Goal: Task Accomplishment & Management: Manage account settings

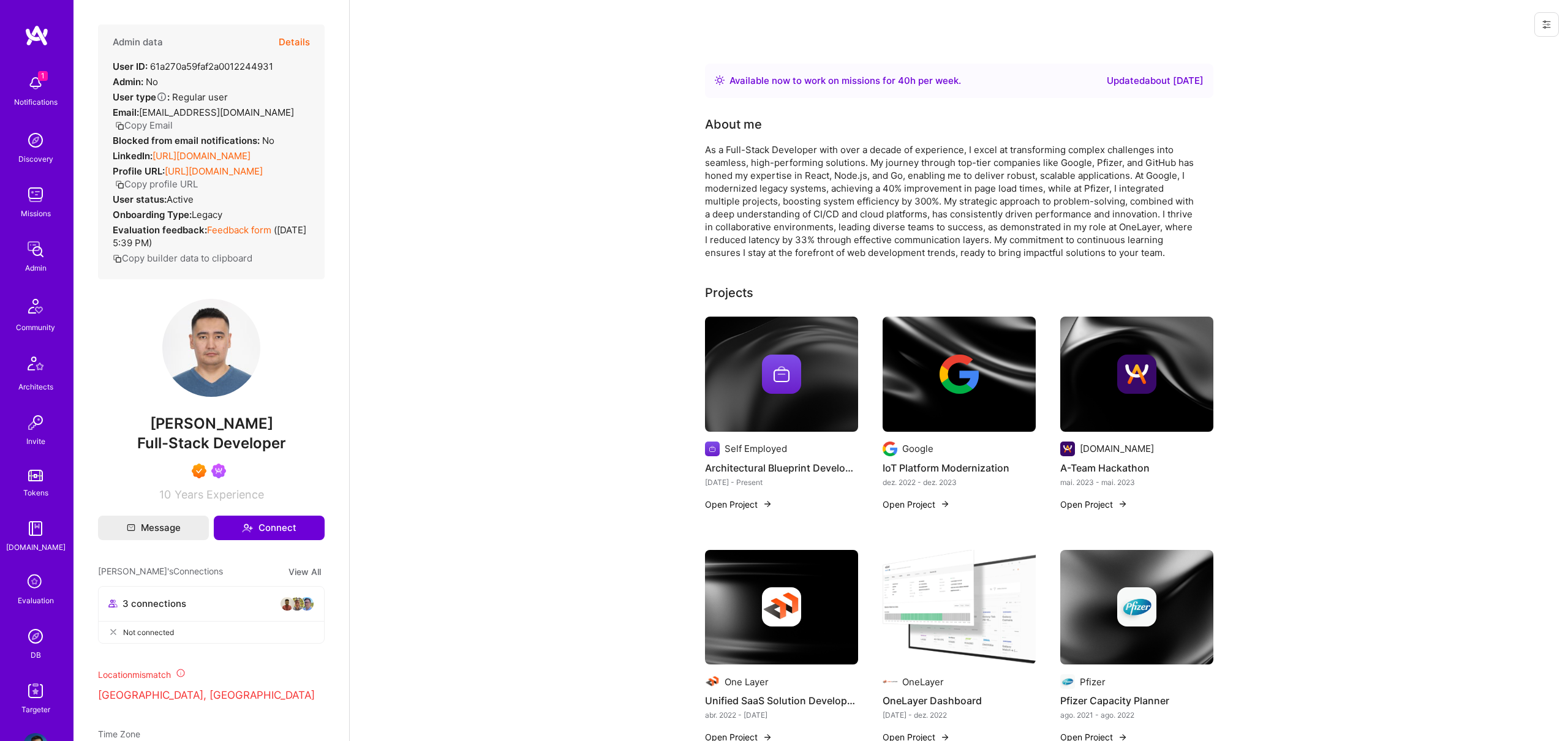
click at [300, 34] on button "Details" at bounding box center [294, 41] width 31 height 35
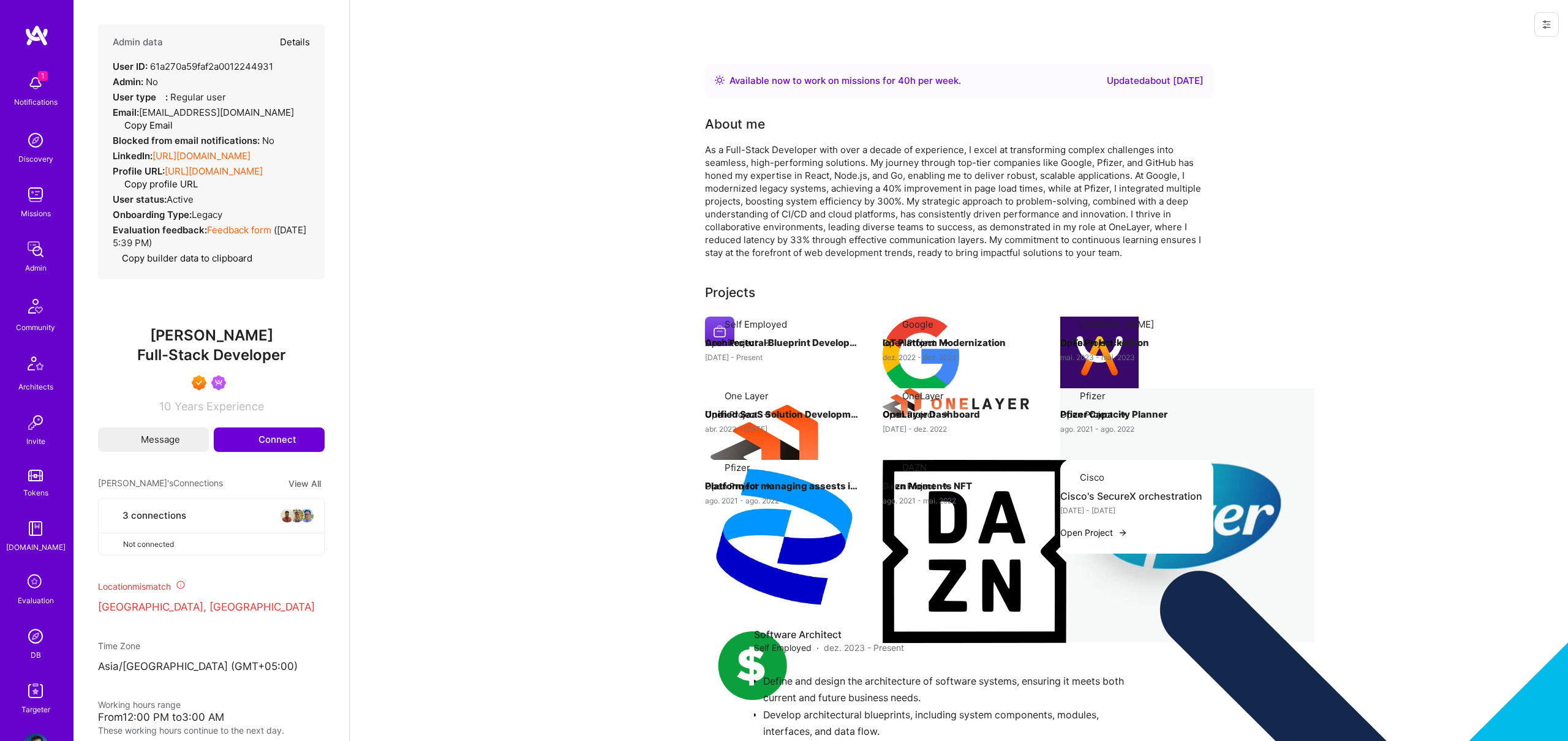
type textarea "x"
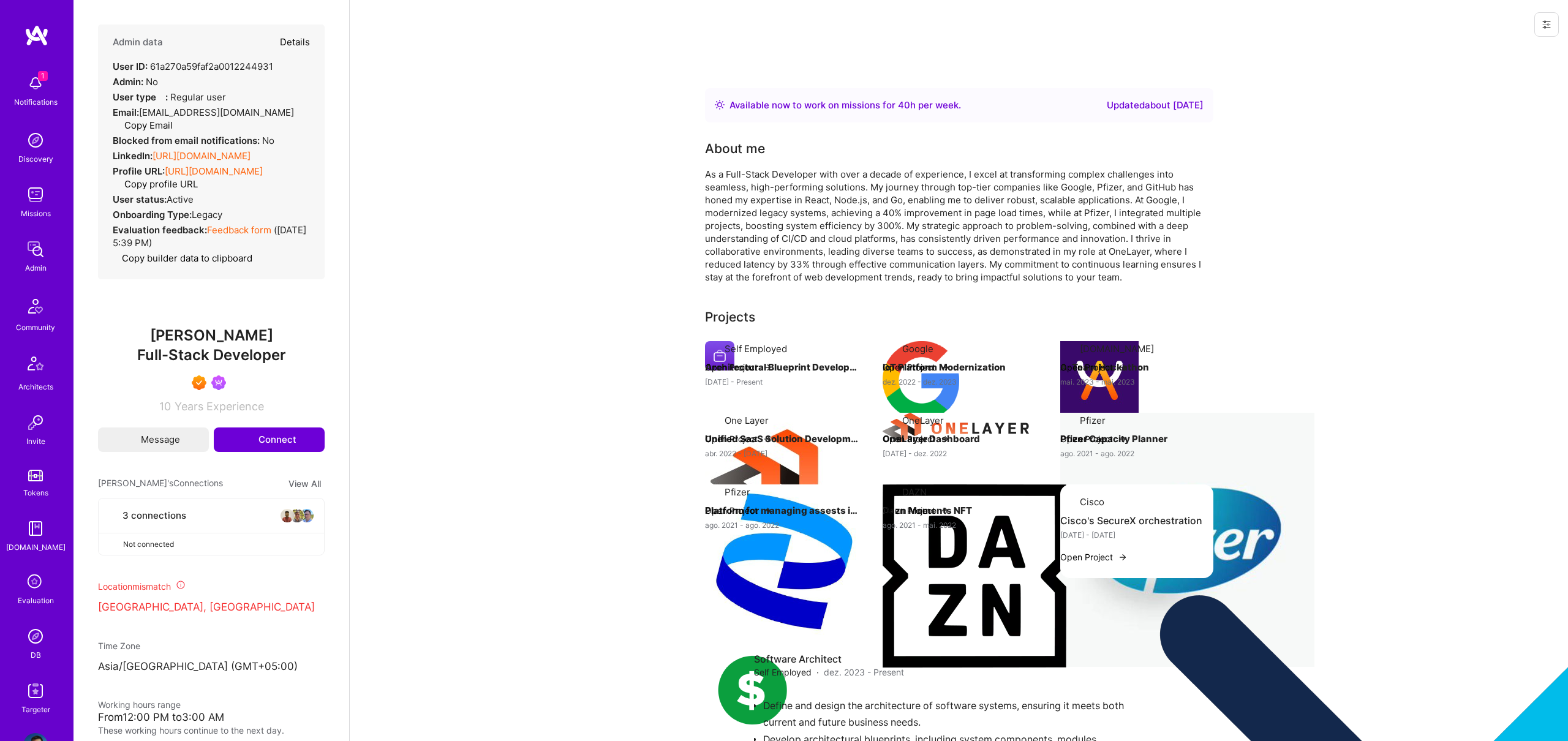
select select "7"
select select "6"
select select "7"
select select "KZ"
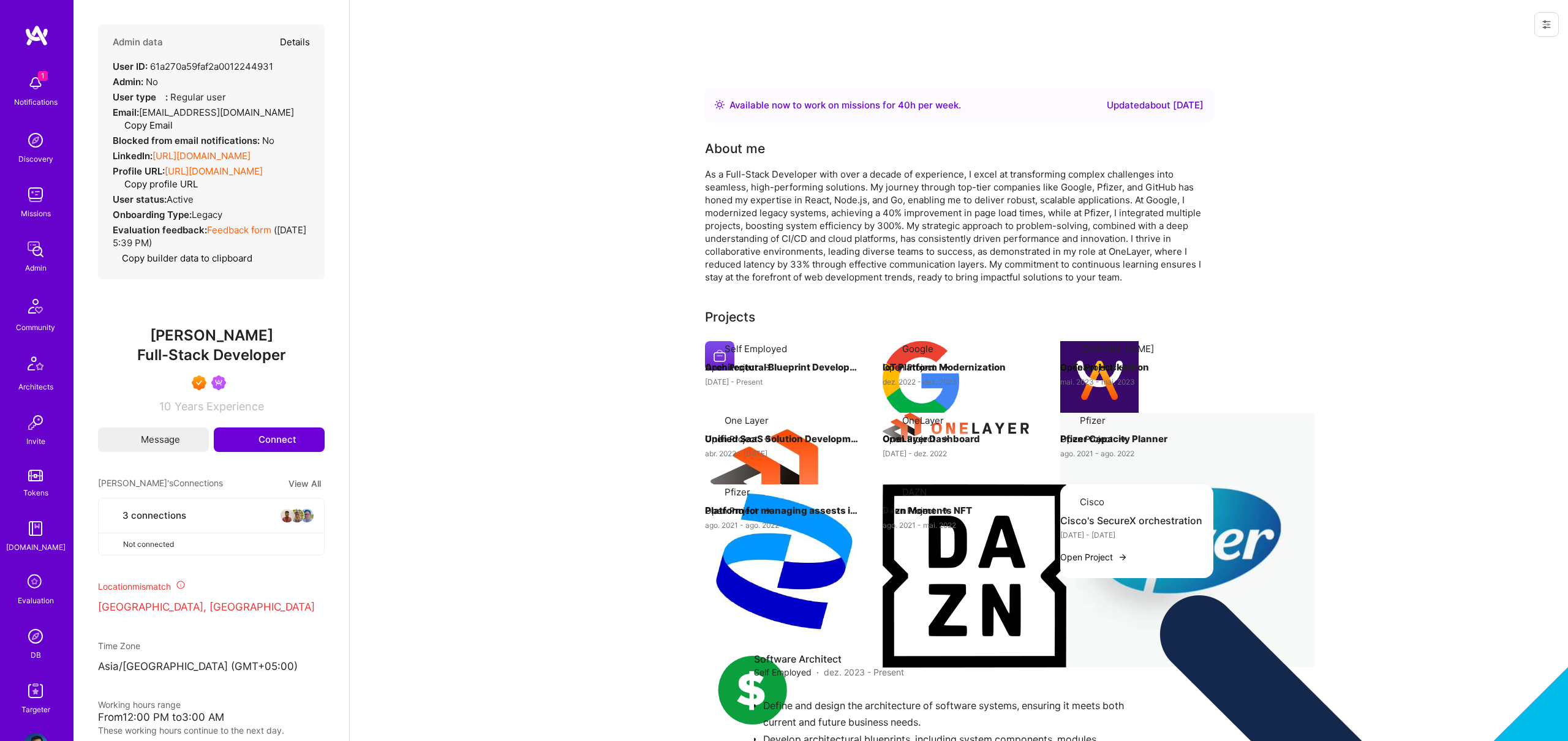
select select "Right Now"
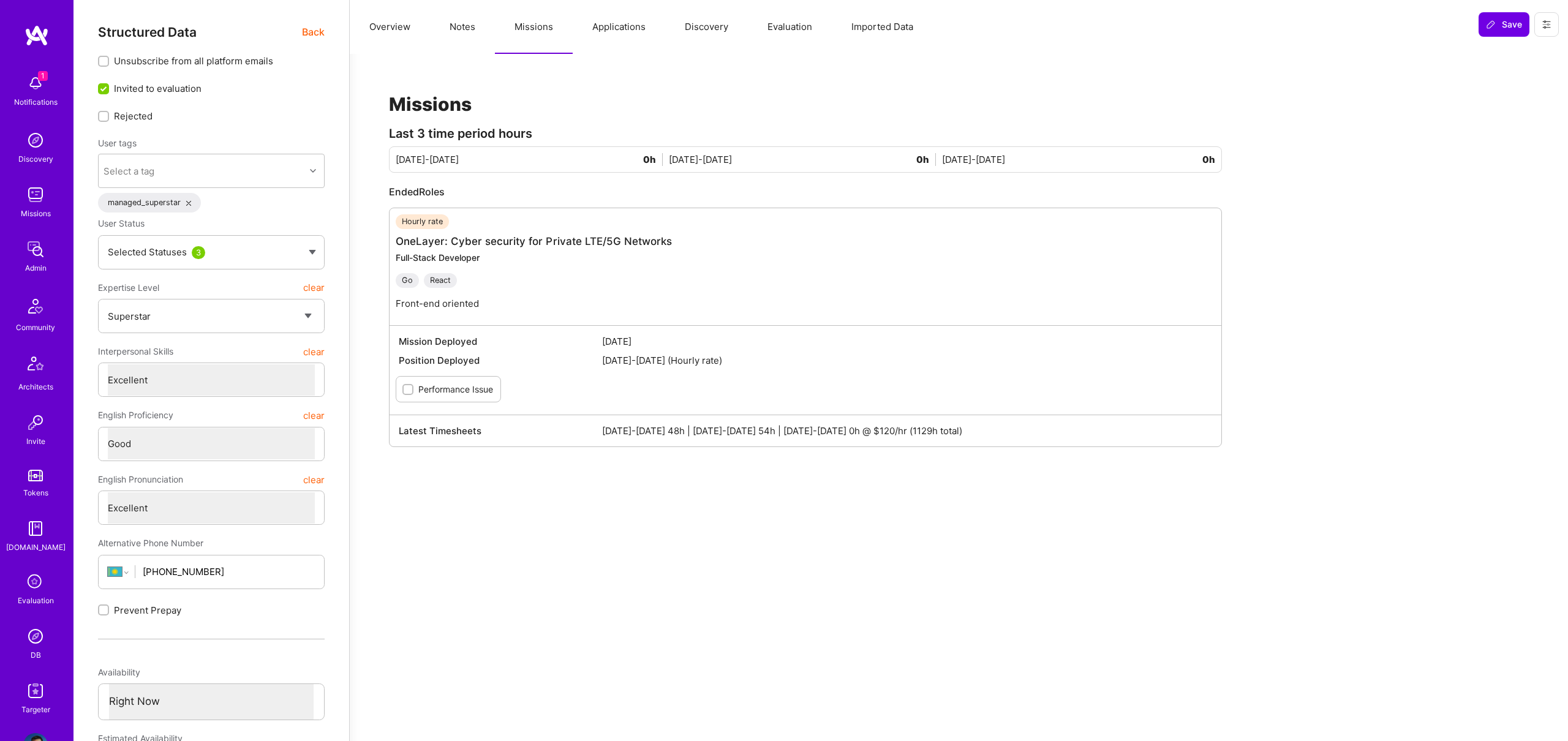
click at [356, 42] on button "Overview" at bounding box center [390, 27] width 80 height 54
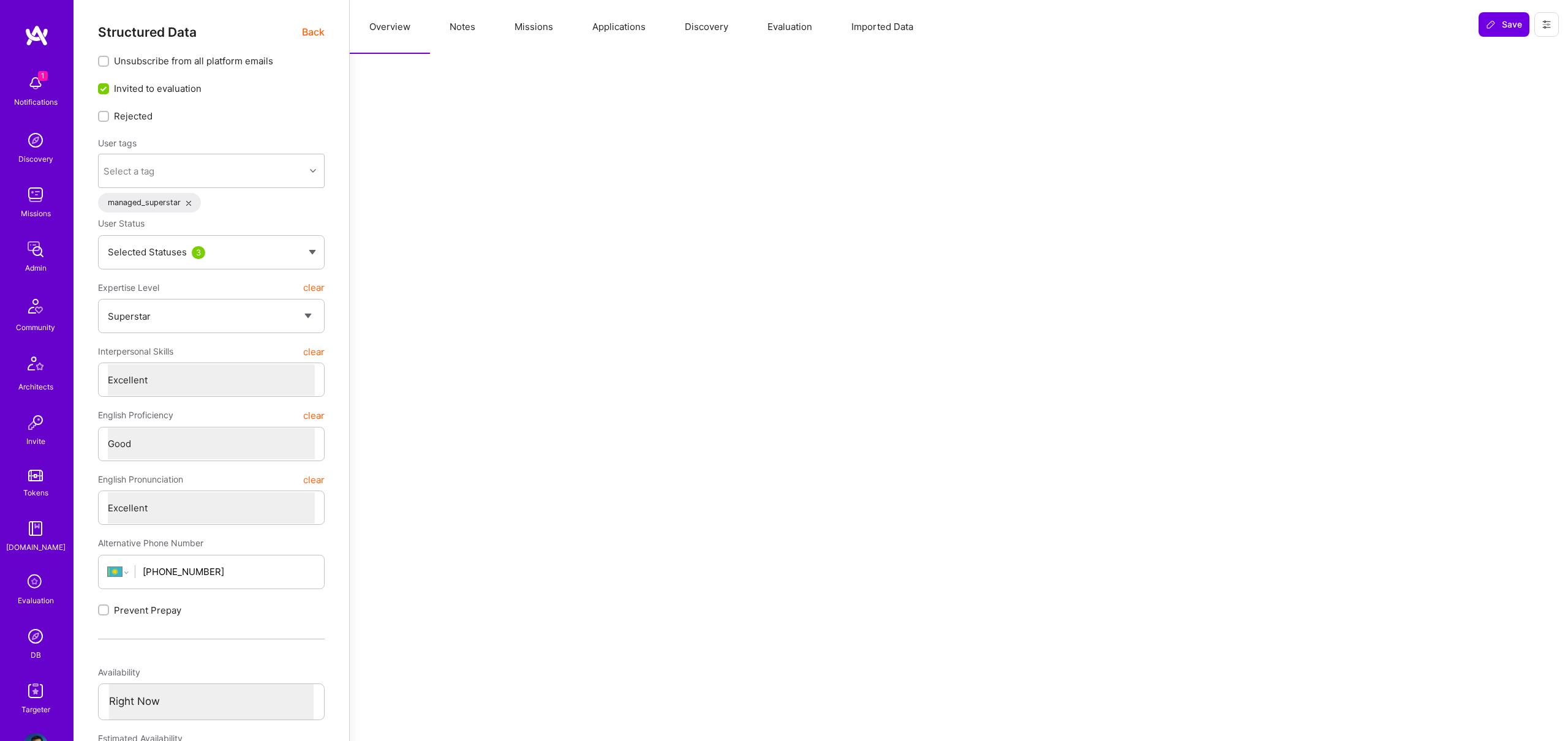
click at [483, 10] on button "Notes" at bounding box center [462, 27] width 65 height 54
type textarea "x"
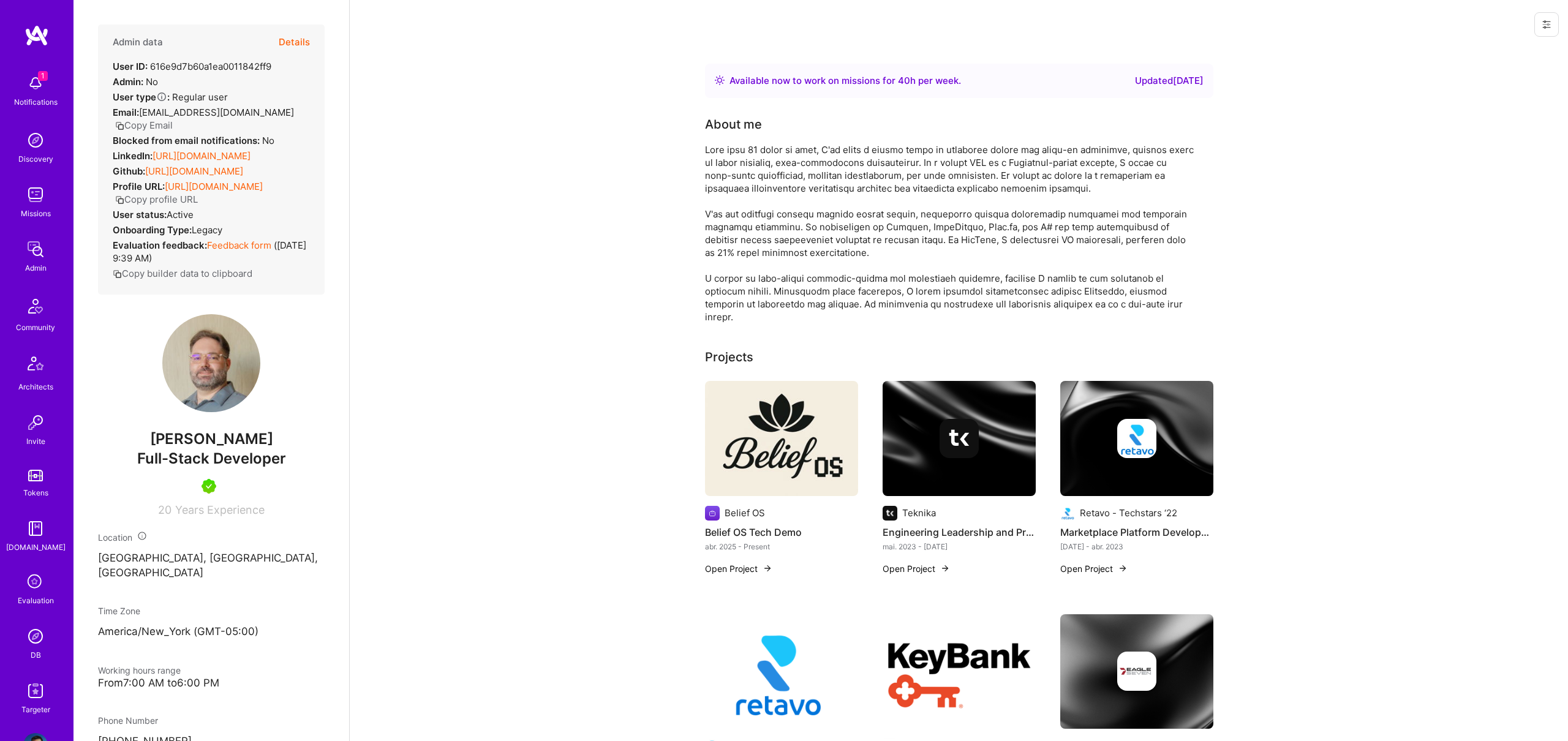
drag, startPoint x: 274, startPoint y: 38, endPoint x: 291, endPoint y: 40, distance: 17.1
click at [275, 38] on div "Admin data Details" at bounding box center [211, 41] width 197 height 35
click at [291, 40] on button "Details" at bounding box center [294, 41] width 31 height 35
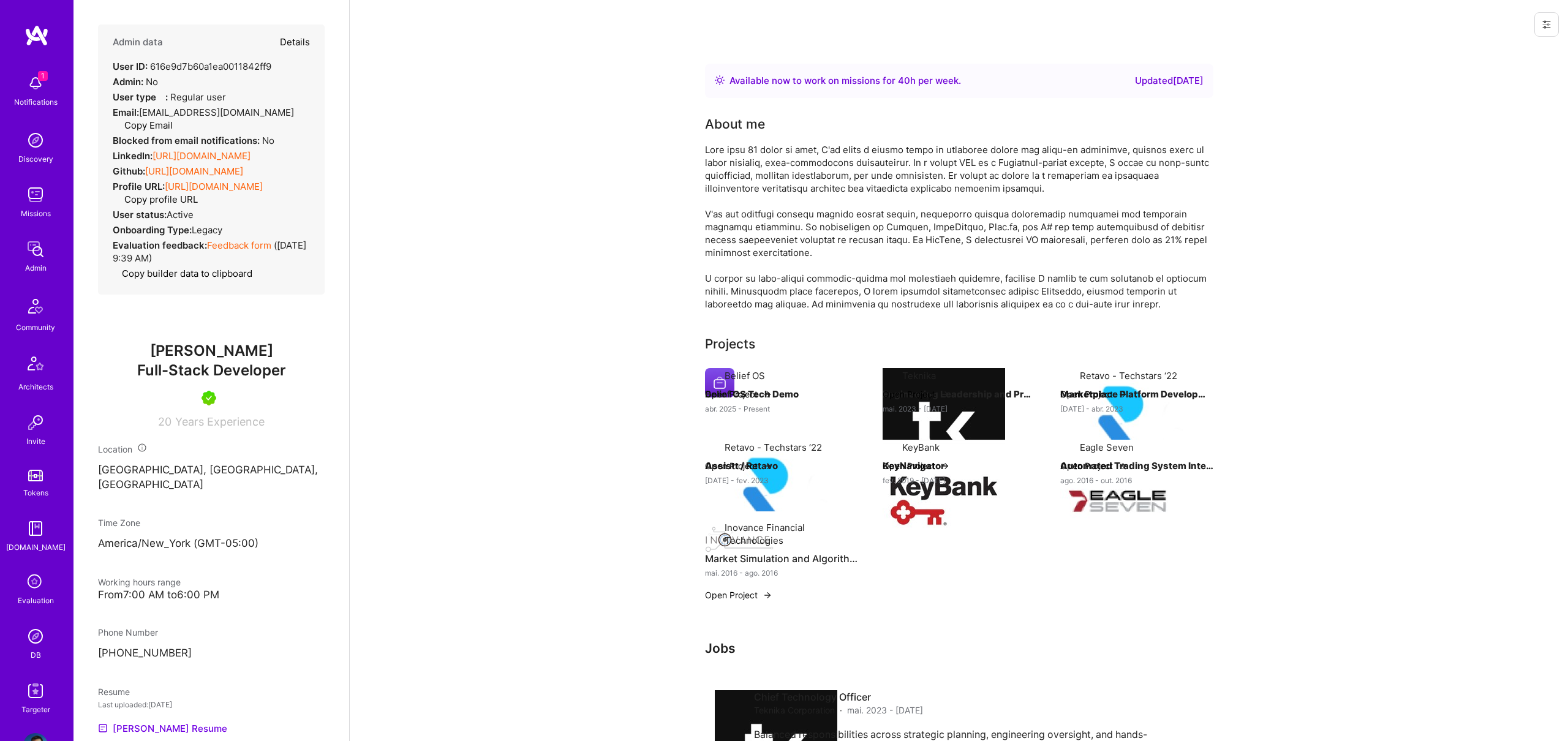
type textarea "x"
select select "5"
select select "7"
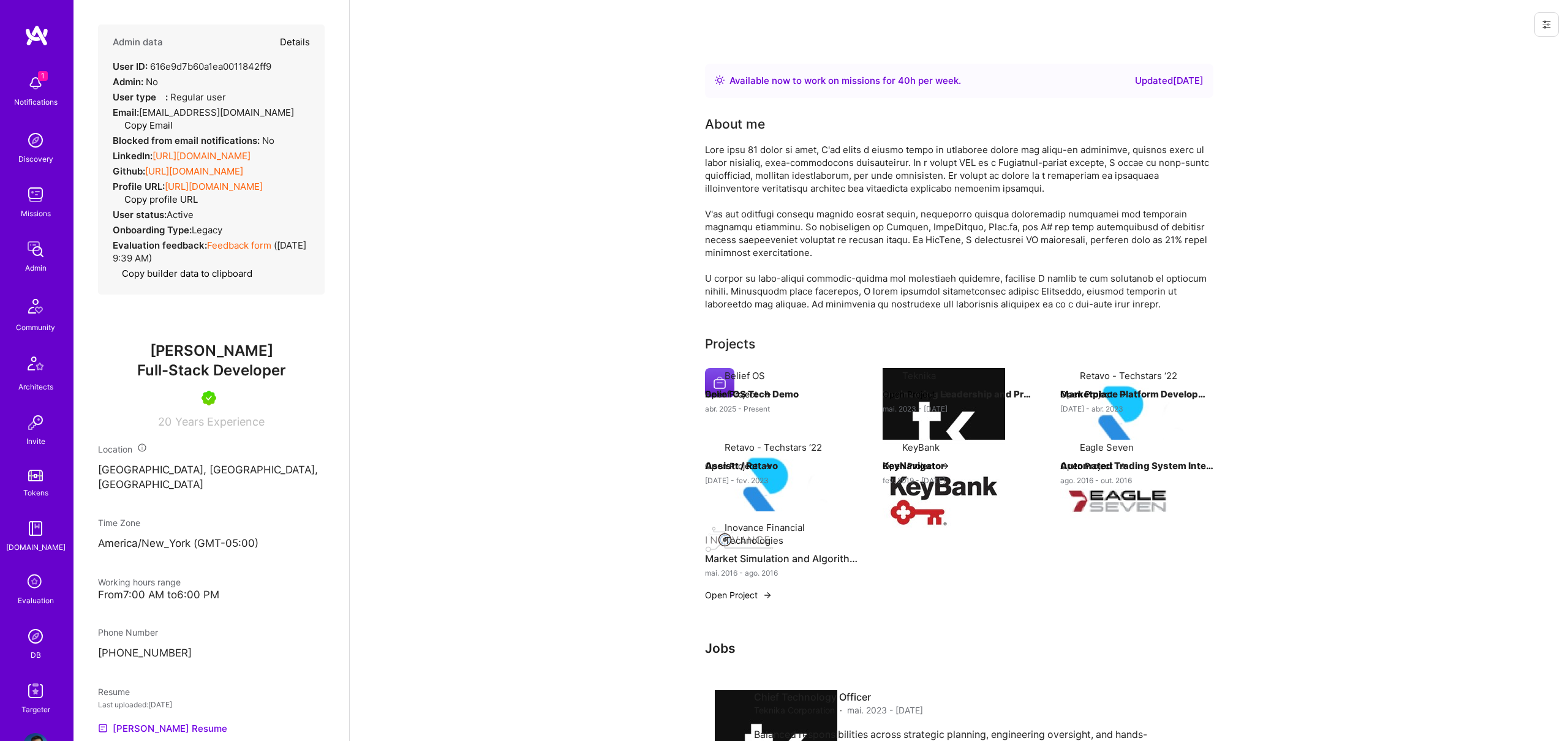
select select "US"
select select "Right Now"
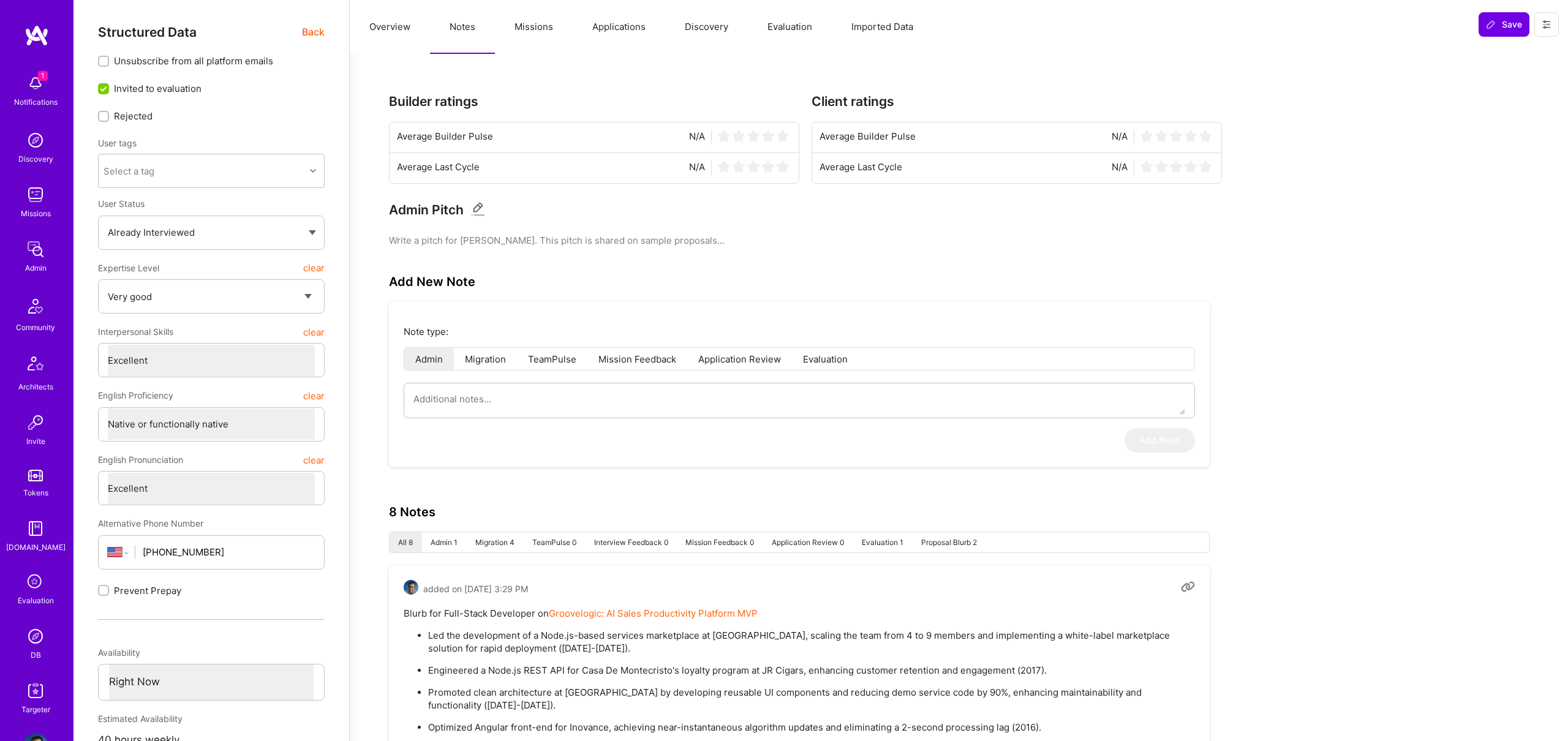
click at [541, 31] on button "Missions" at bounding box center [533, 27] width 77 height 54
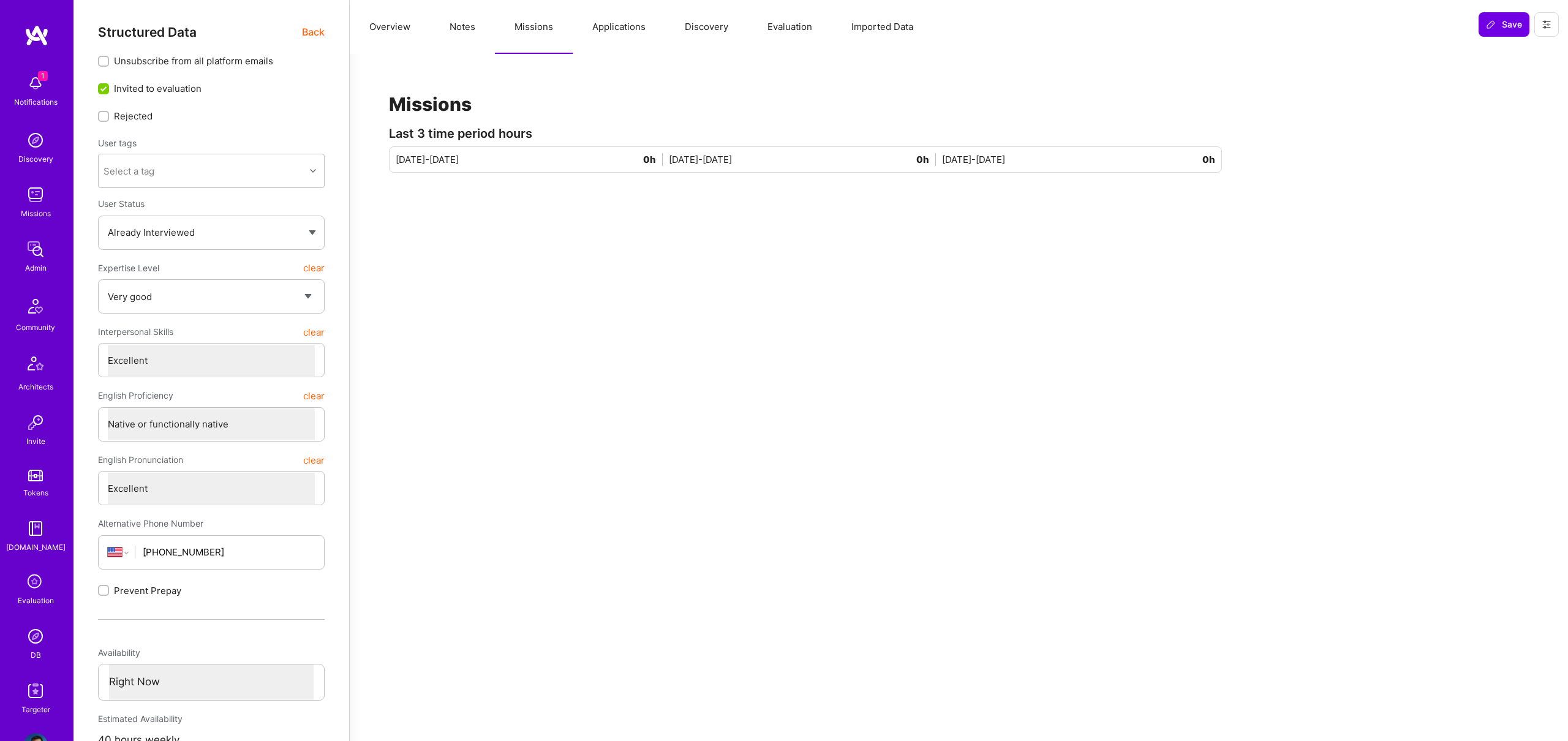
drag, startPoint x: 413, startPoint y: 26, endPoint x: 658, endPoint y: 40, distance: 245.4
click at [413, 26] on button "Overview" at bounding box center [390, 27] width 80 height 54
click at [665, 35] on button "Discovery" at bounding box center [706, 27] width 83 height 54
click at [628, 31] on button "Applications" at bounding box center [619, 27] width 93 height 54
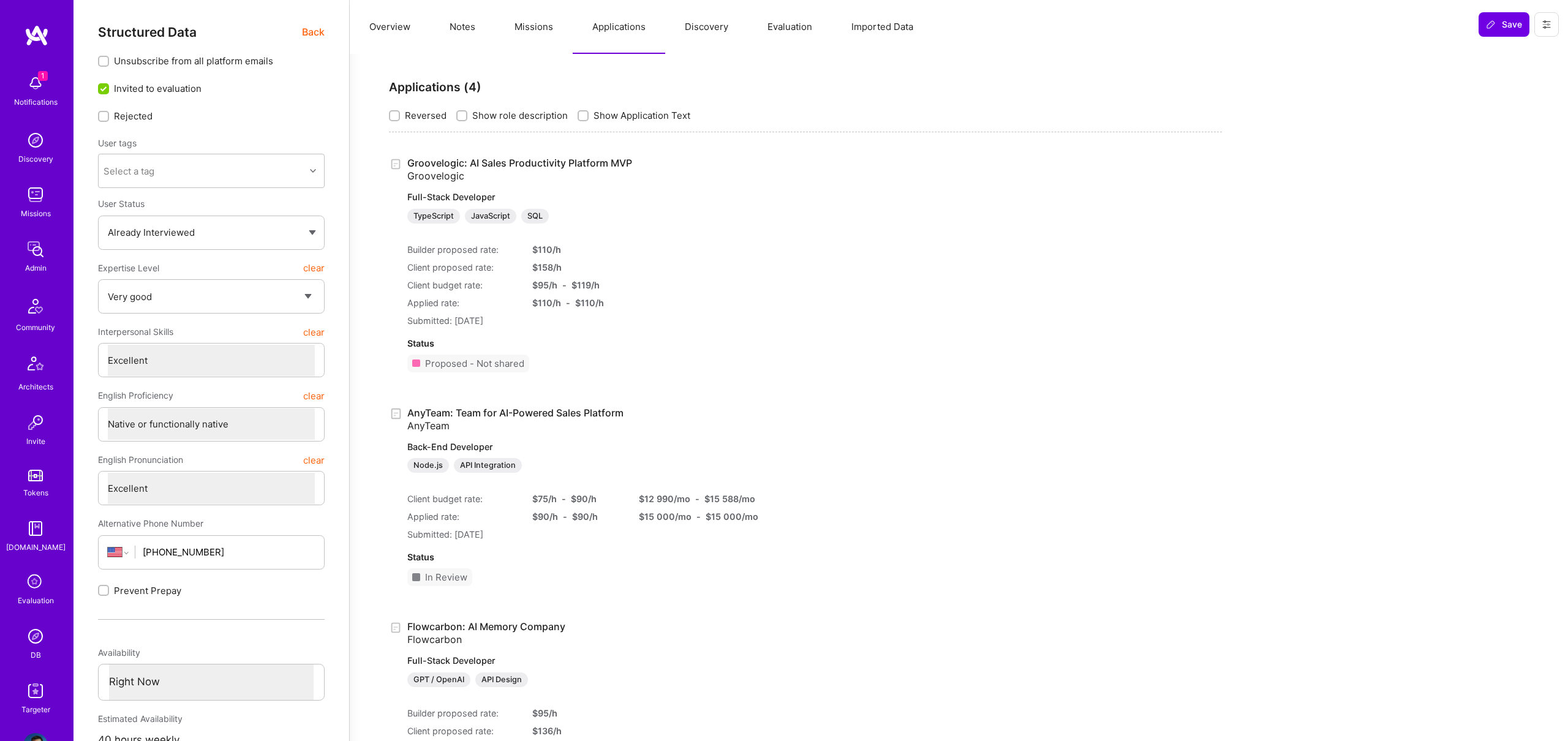
click at [521, 158] on link "Groovelogic: AI Sales Productivity Platform MVP Groovelogic Full-Stack Develope…" at bounding box center [569, 190] width 324 height 67
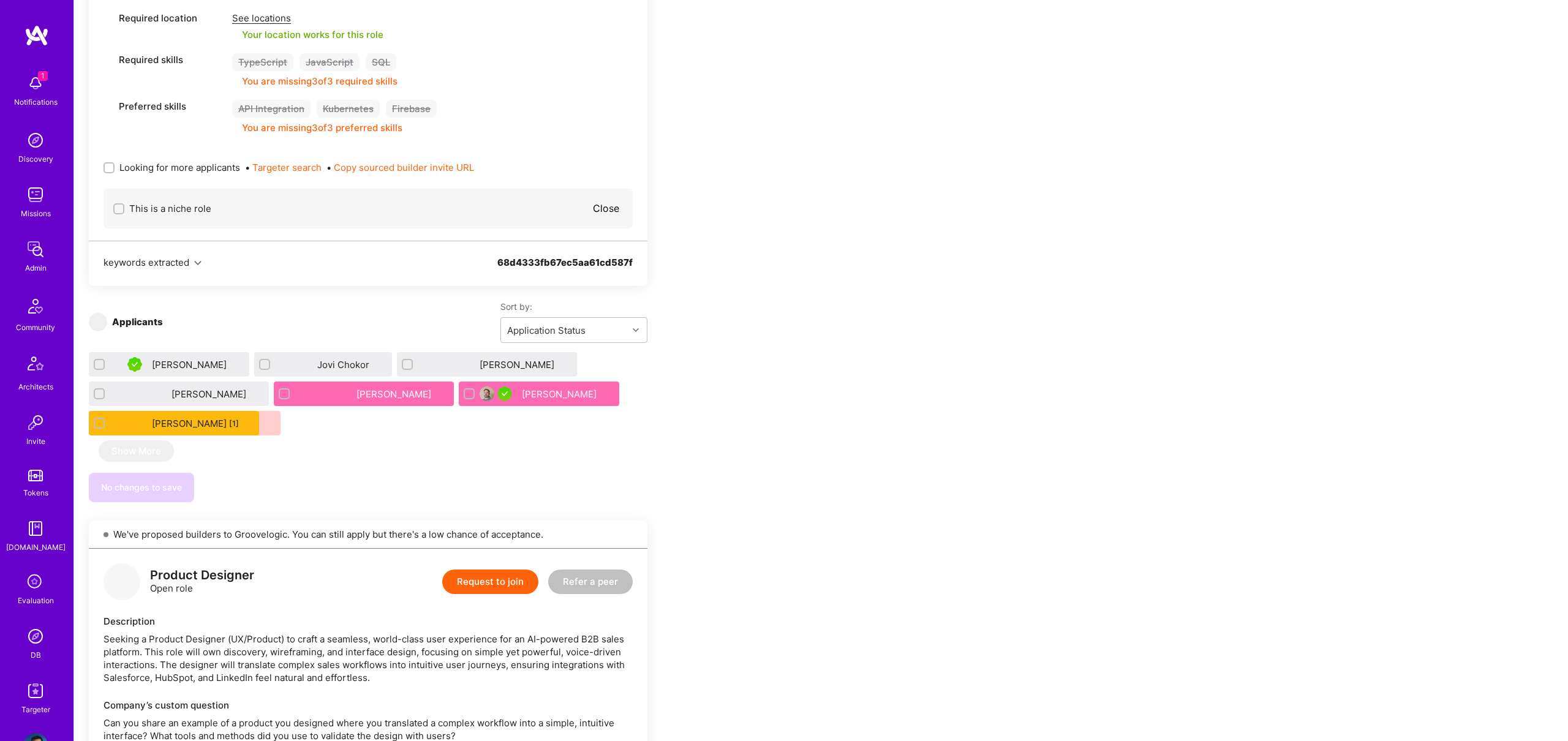
scroll to position [688, 0]
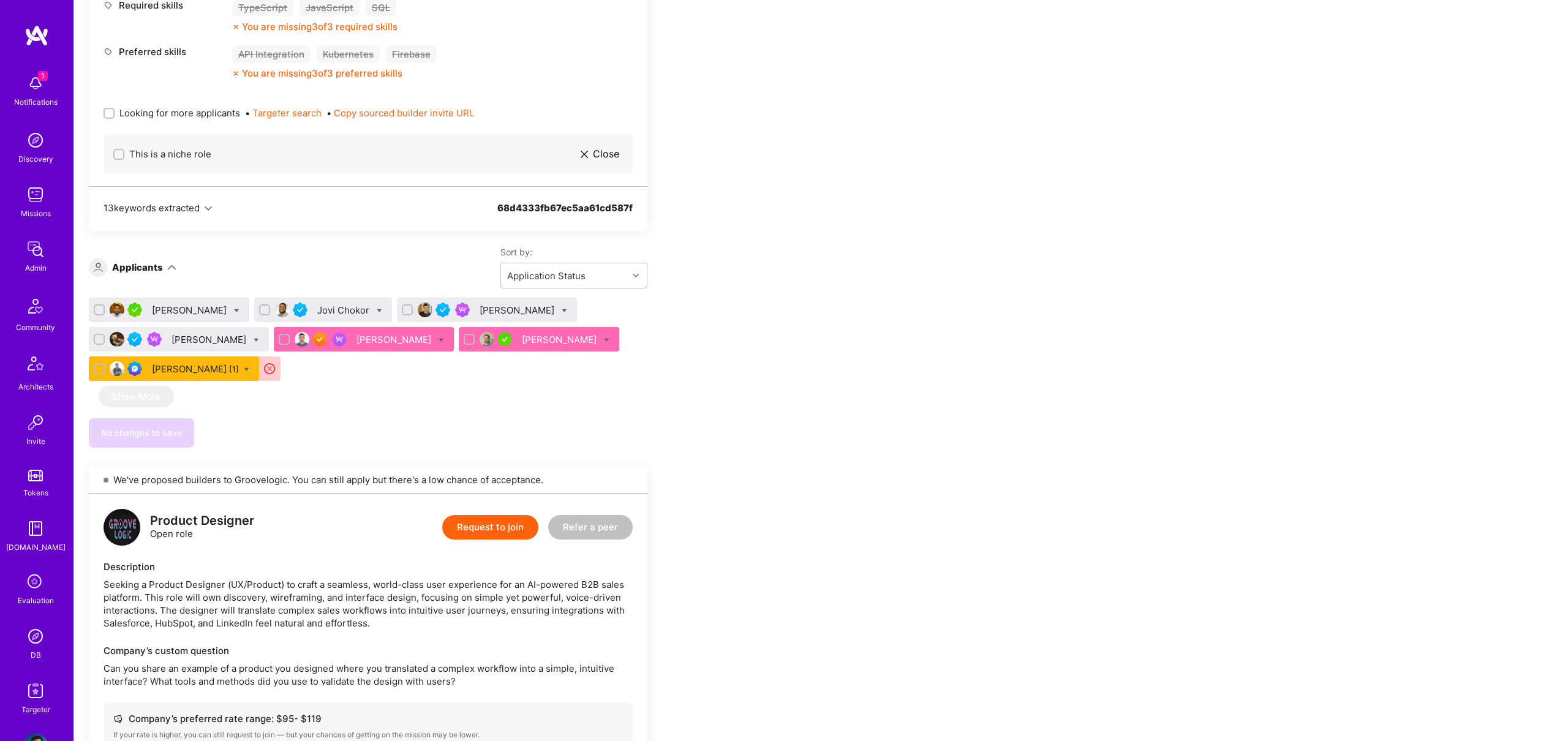
click at [173, 336] on div "[PERSON_NAME]" at bounding box center [211, 339] width 77 height 13
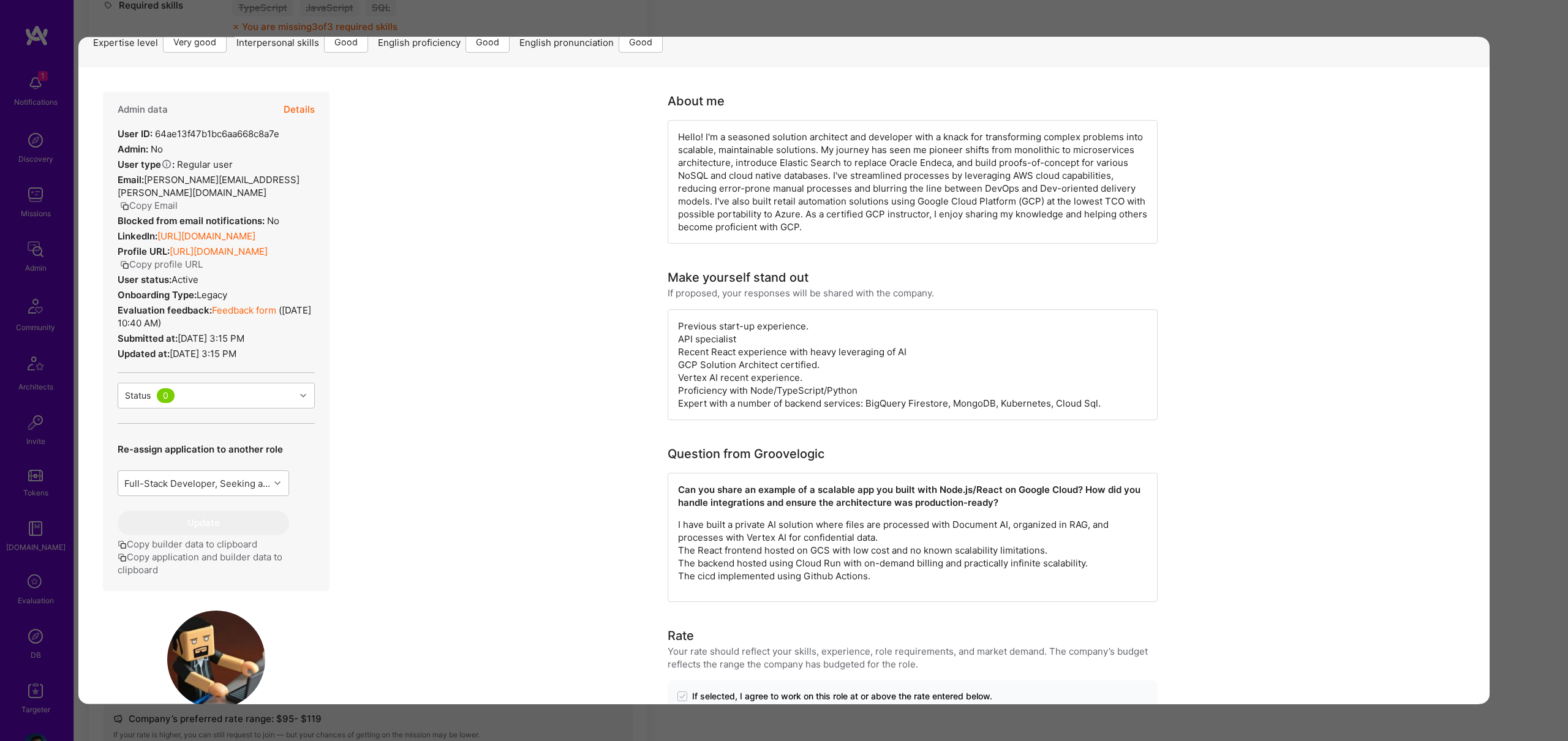
scroll to position [132, 0]
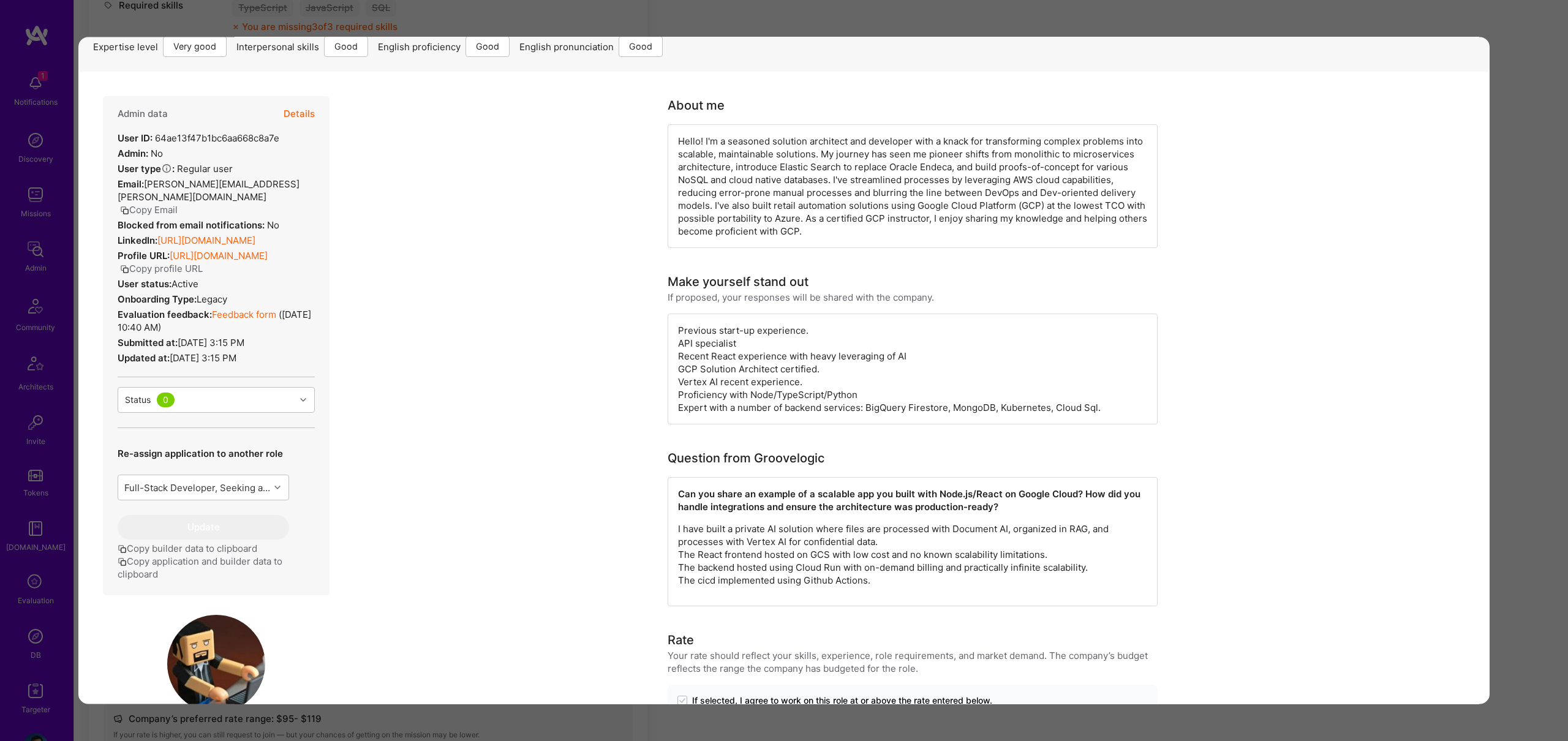
click at [255, 235] on link "https://linkedin.com/in/vkhazin" at bounding box center [206, 240] width 98 height 12
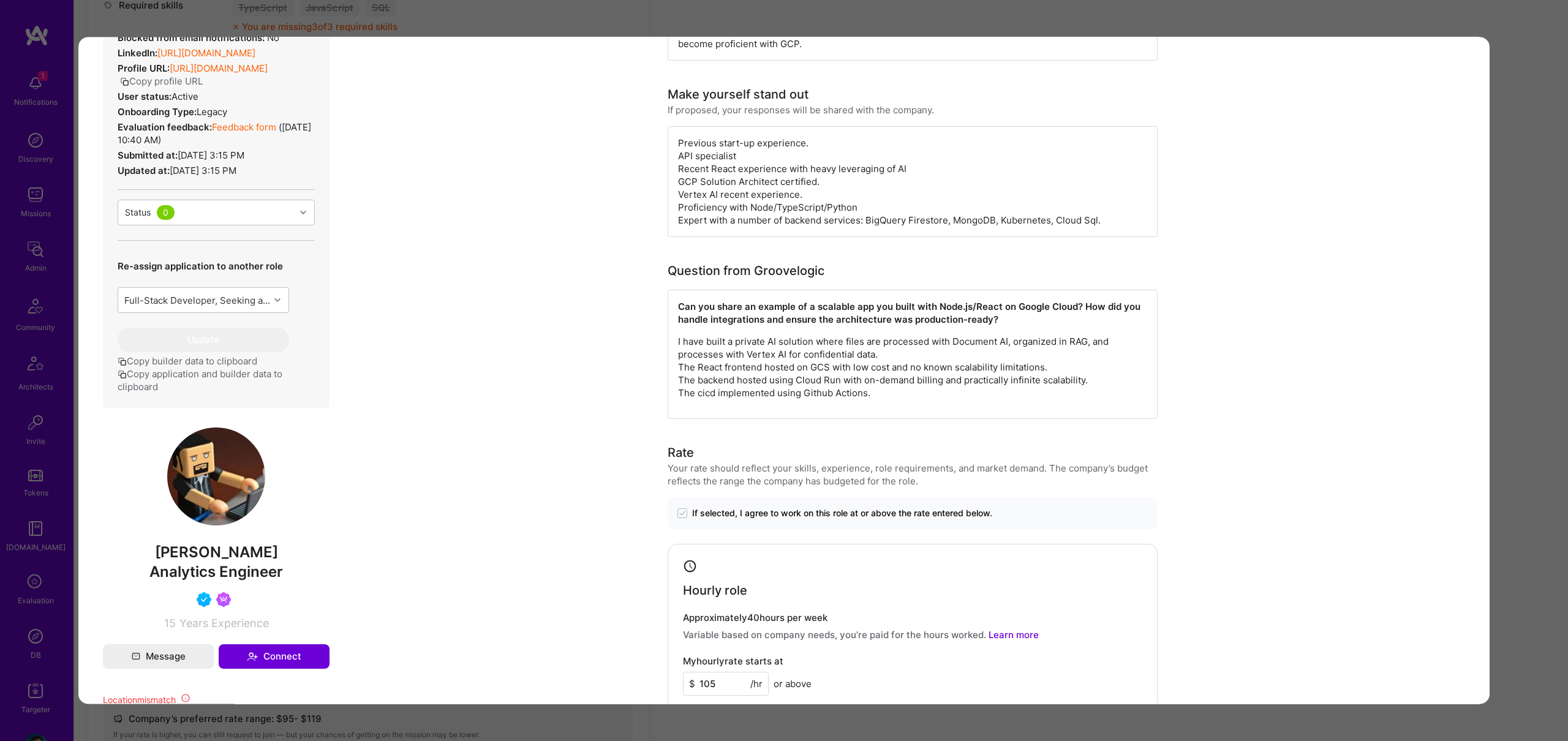
scroll to position [319, 0]
click at [1548, 338] on div "Application 4 of 7 Builder Missing Requirements Required Location See locations…" at bounding box center [784, 370] width 1568 height 741
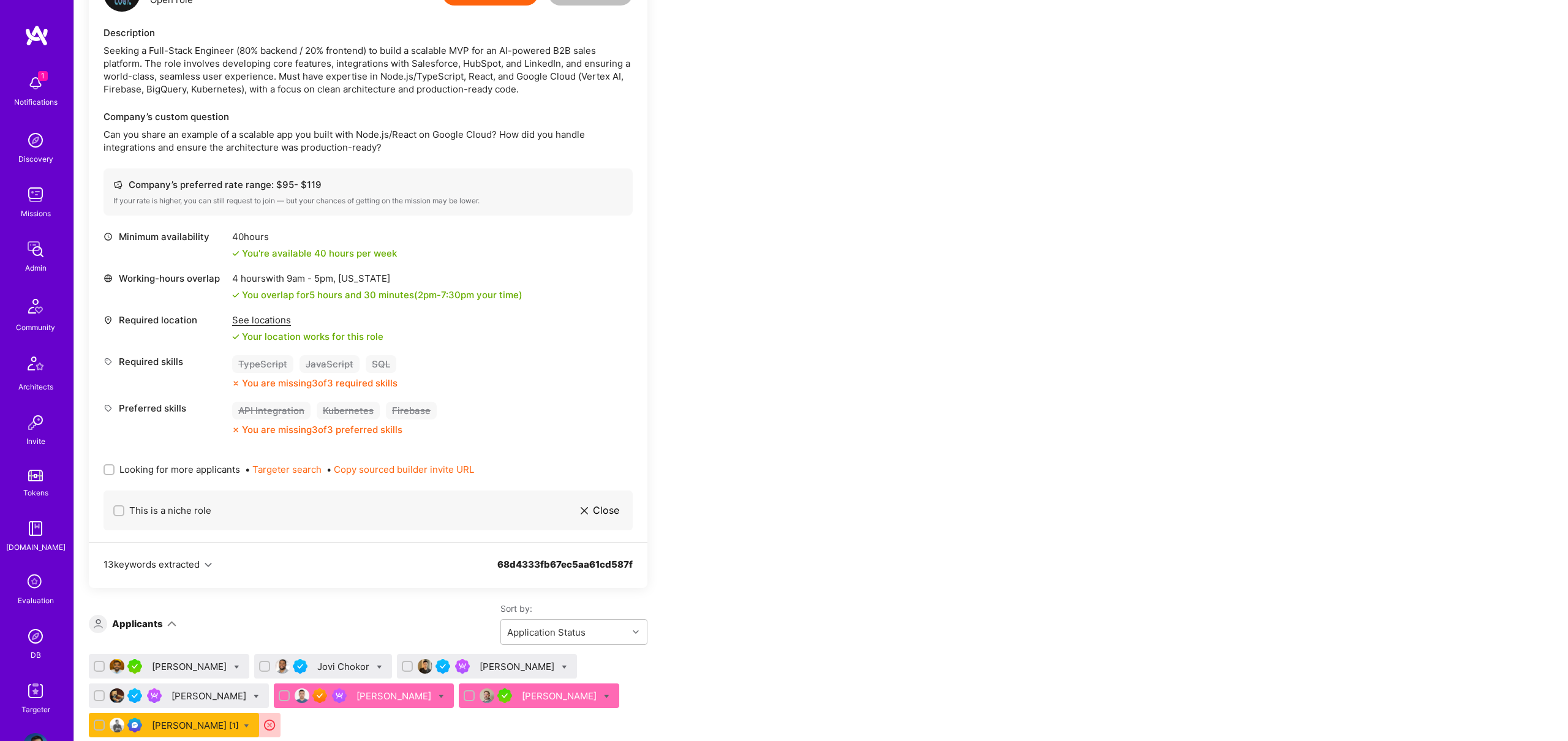
drag, startPoint x: 142, startPoint y: 468, endPoint x: 309, endPoint y: 290, distance: 244.1
click at [309, 290] on div "Minimum availability 40 hours You're available 40 hours per week Working-hours …" at bounding box center [368, 385] width 529 height 310
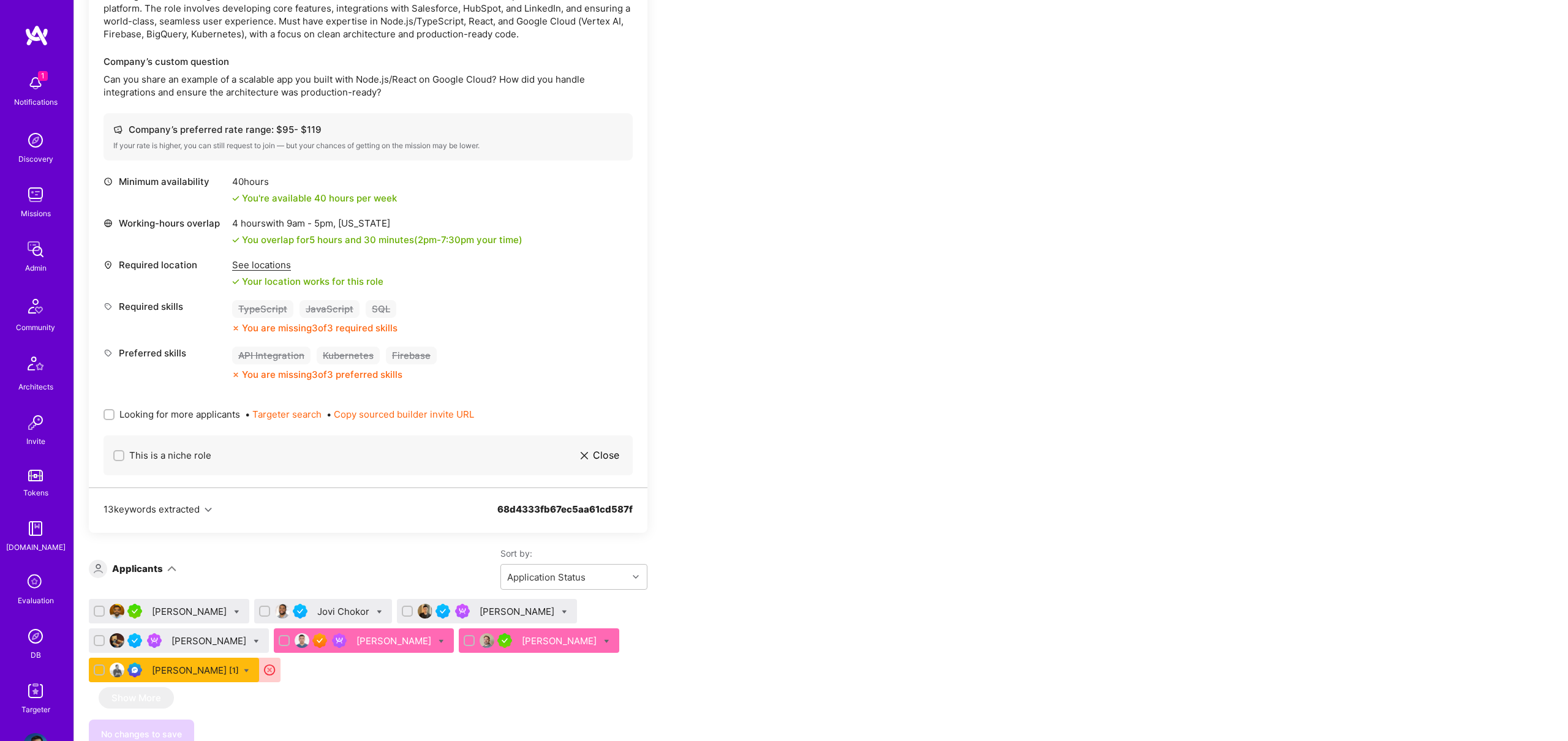
scroll to position [407, 0]
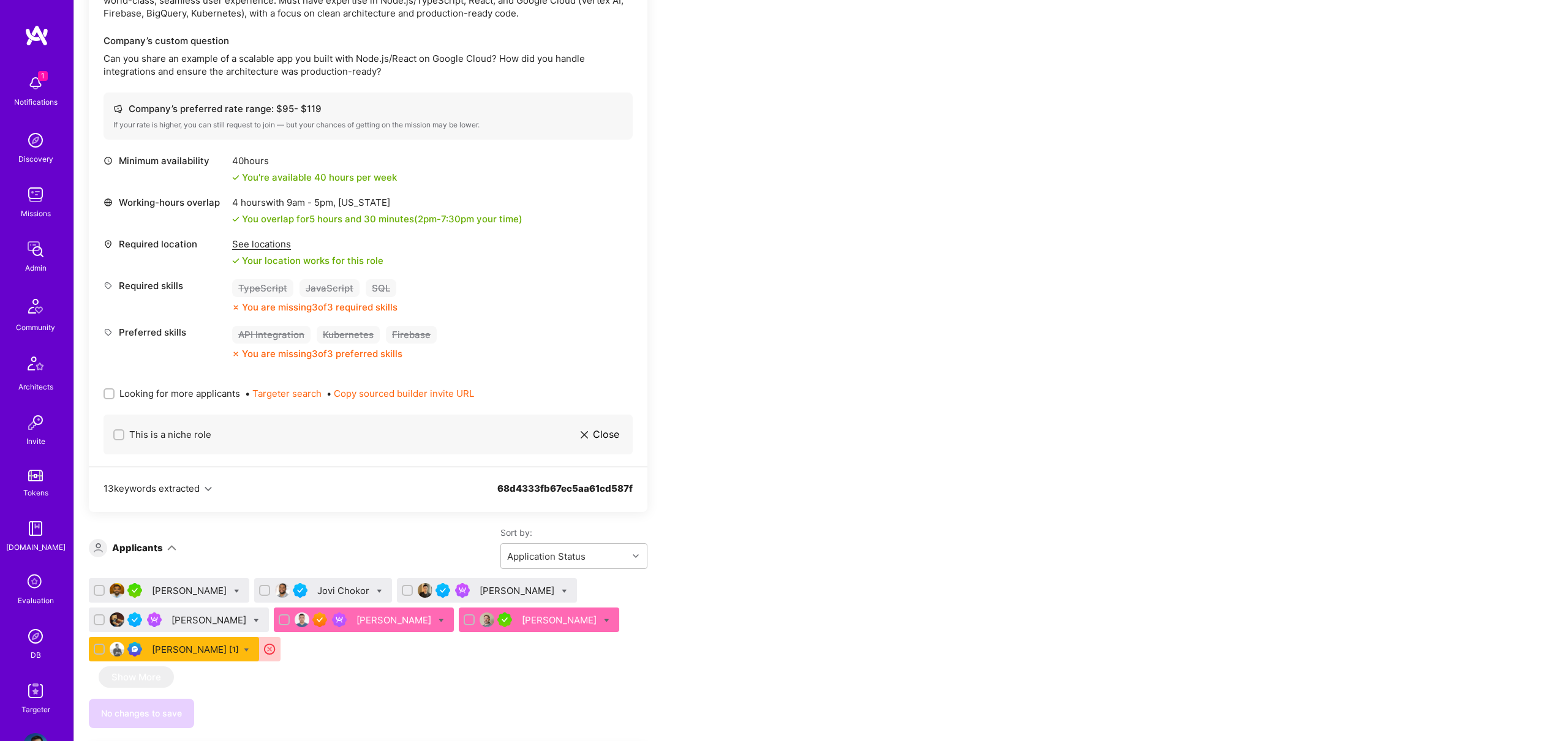
click at [184, 391] on span "Looking for more applicants" at bounding box center [180, 393] width 121 height 13
click at [114, 391] on input "Looking for more applicants" at bounding box center [111, 395] width 9 height 9
checkbox input "true"
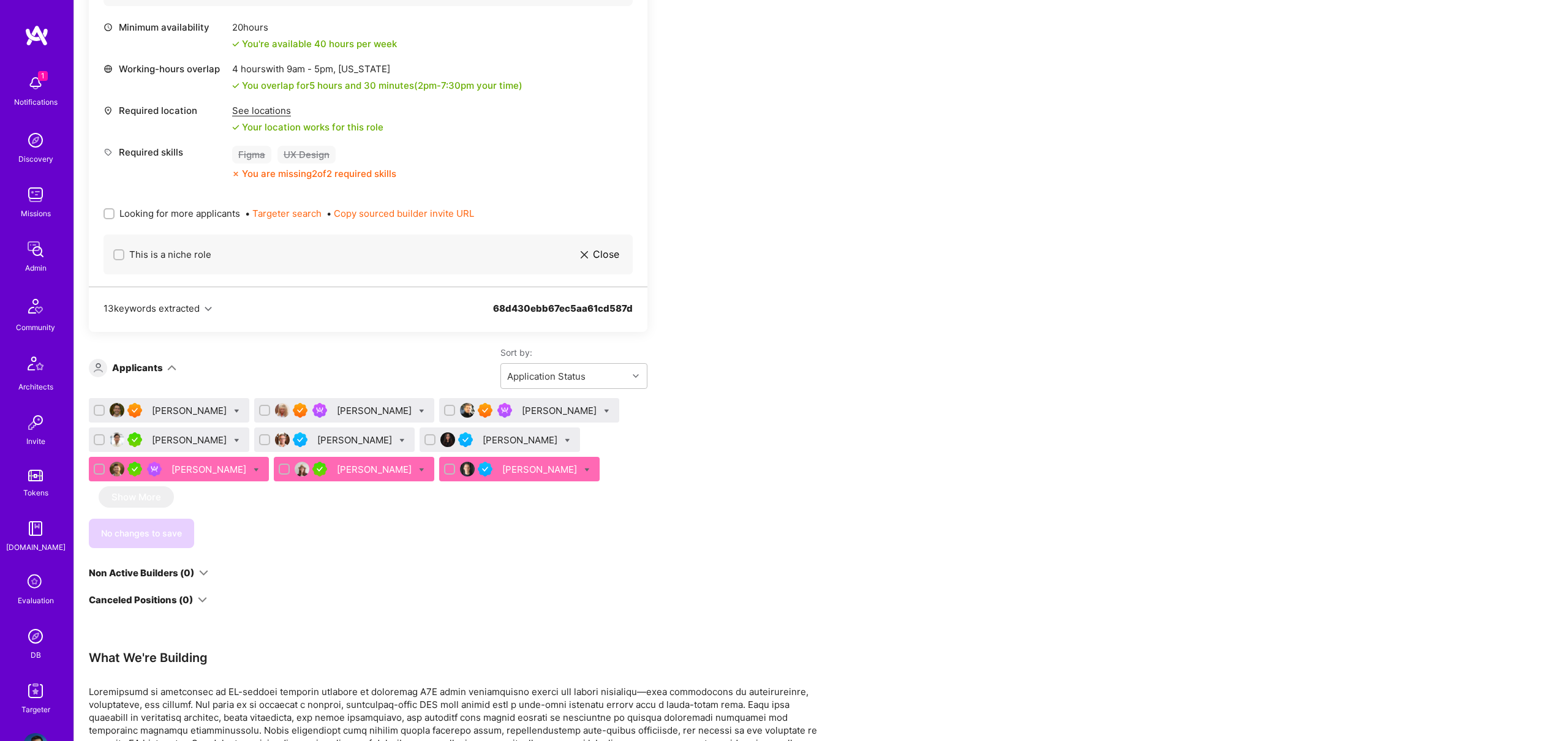
scroll to position [0, 0]
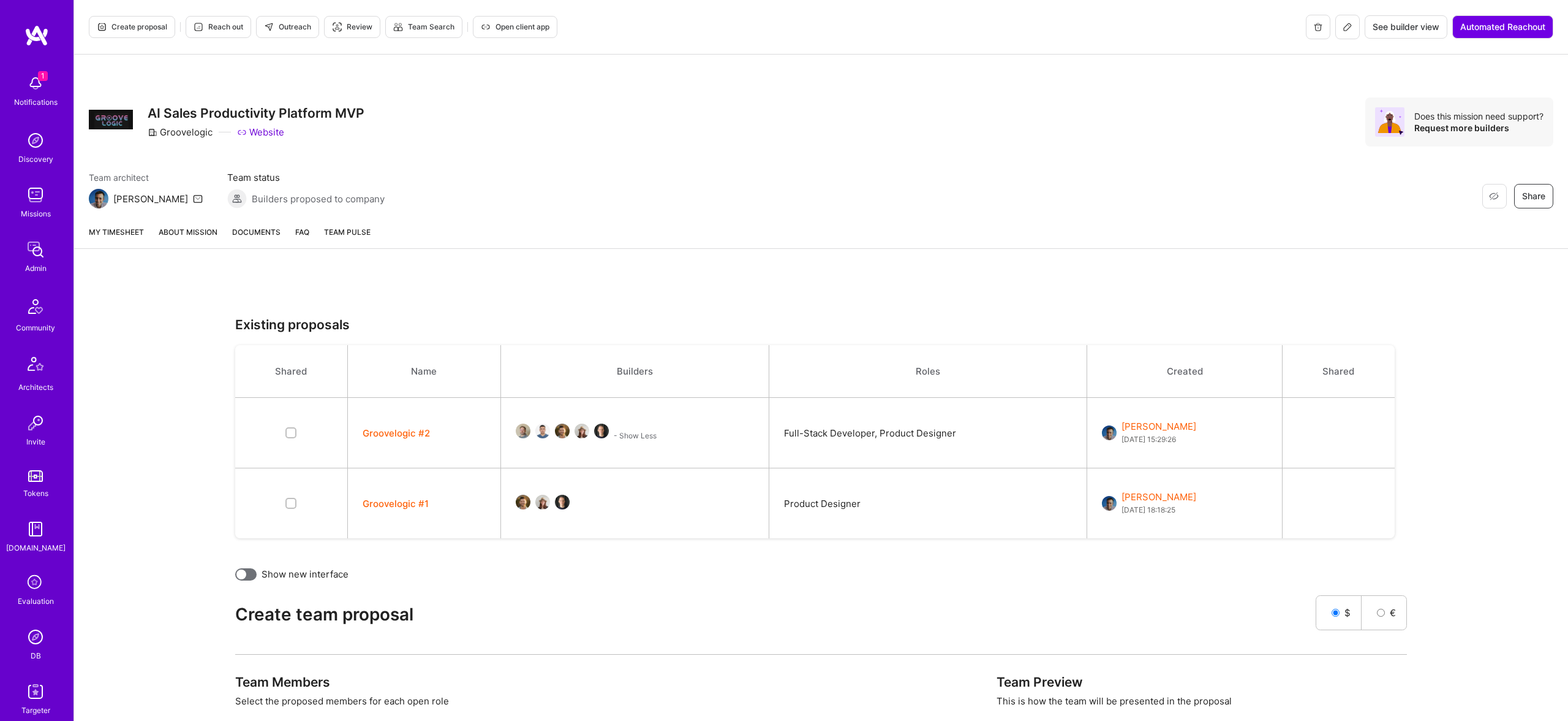
click at [34, 257] on img at bounding box center [35, 249] width 24 height 24
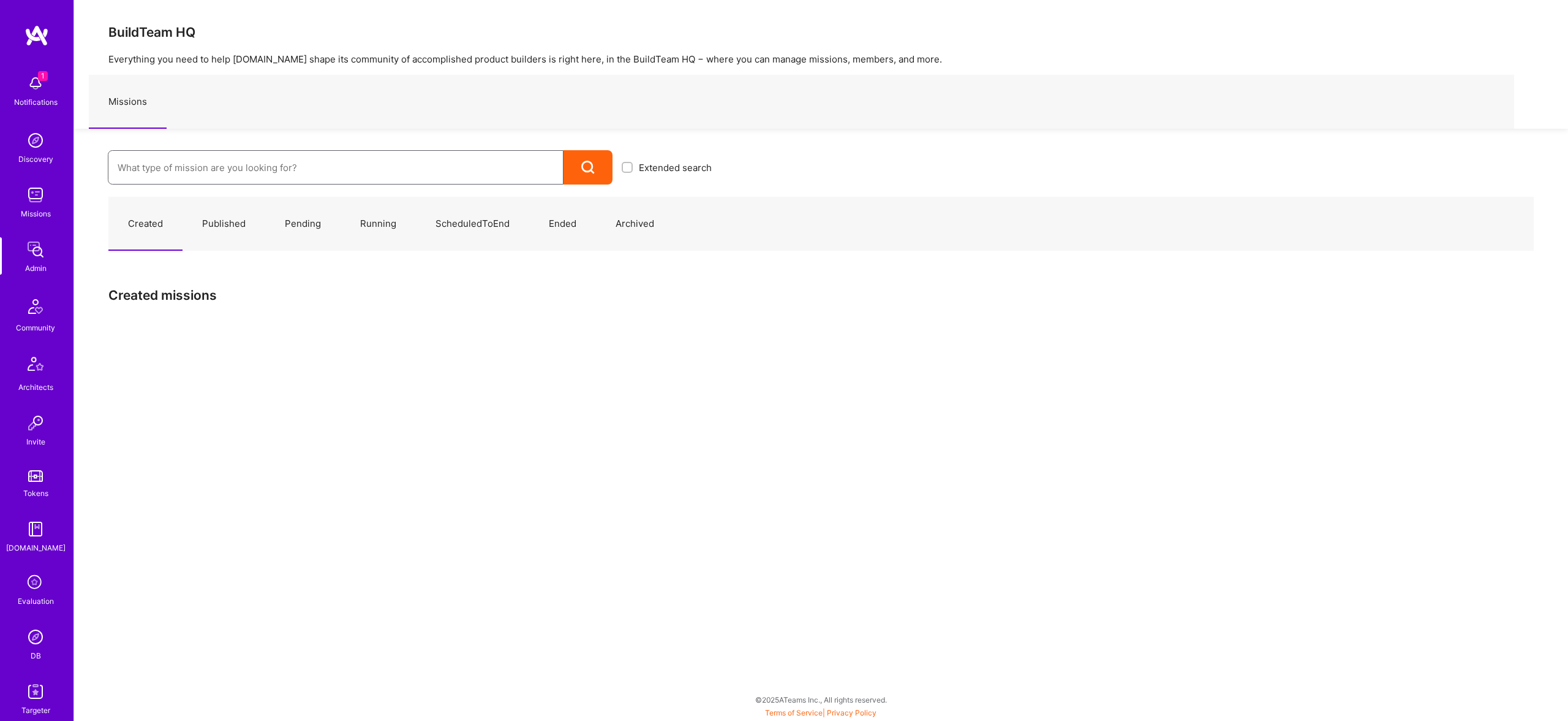
click at [477, 164] on input at bounding box center [336, 167] width 436 height 32
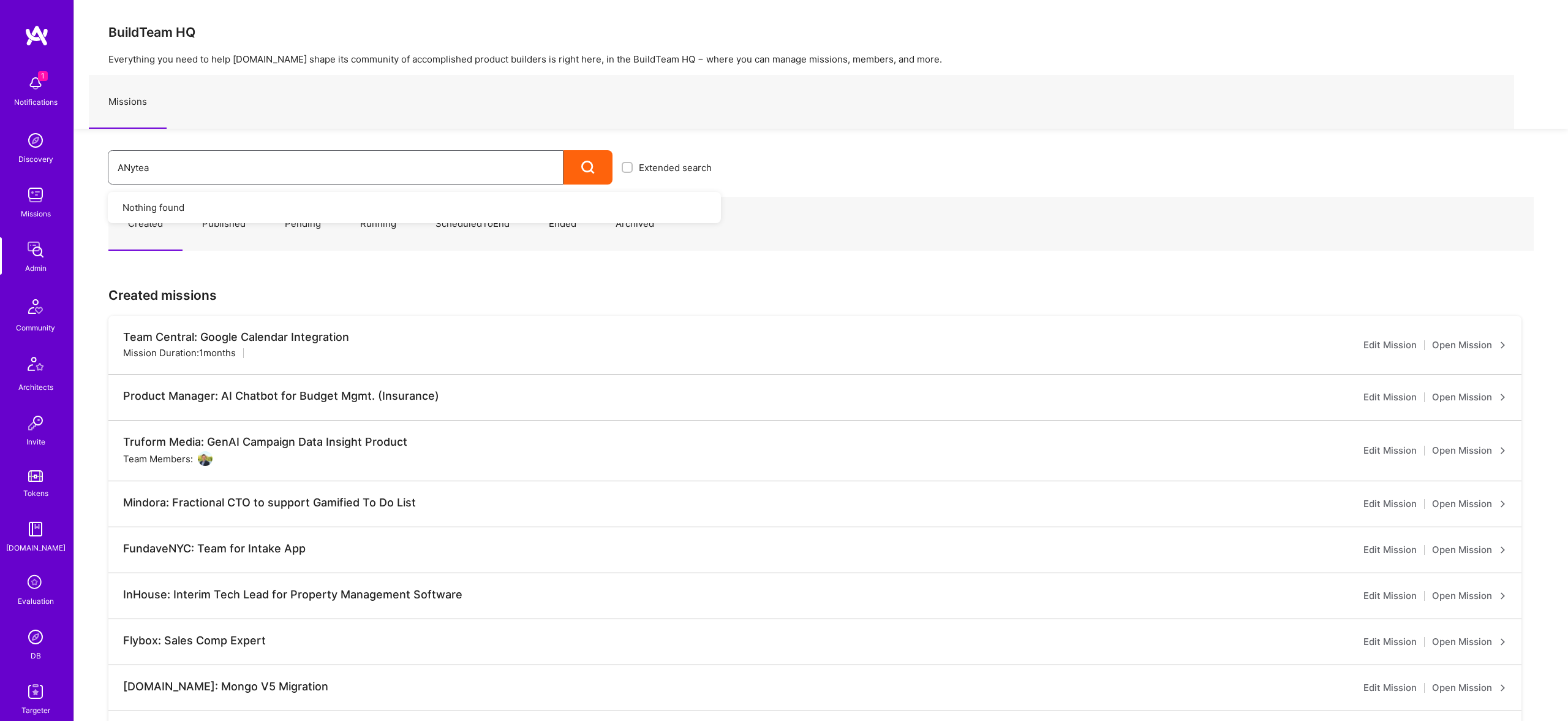
type input "ANyteam"
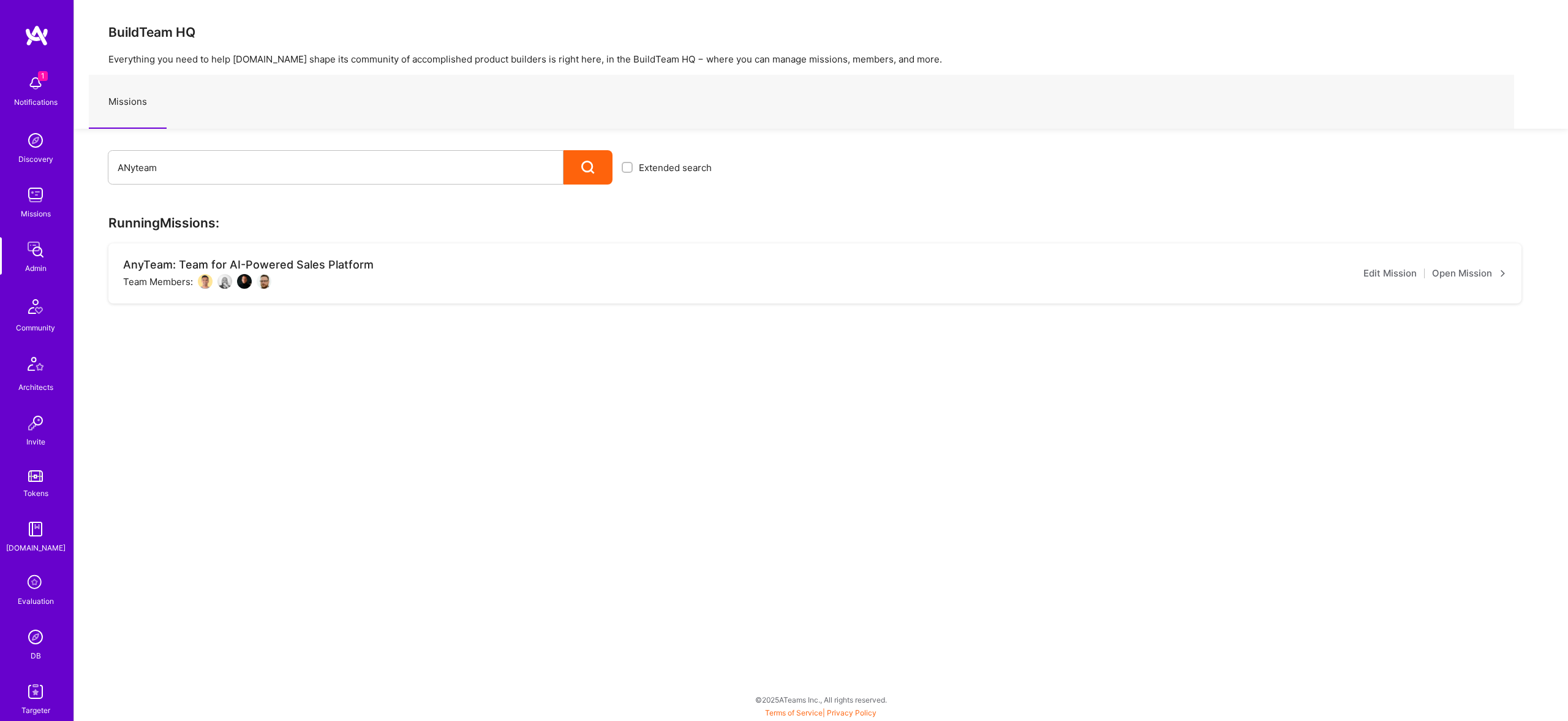
click at [1467, 266] on div "AnyTeam: Team for AI-Powered Sales Platform Team Members: Edit Mission Open Mis…" at bounding box center [815, 273] width 1413 height 60
click at [1470, 274] on link "Open Mission" at bounding box center [1469, 274] width 75 height 14
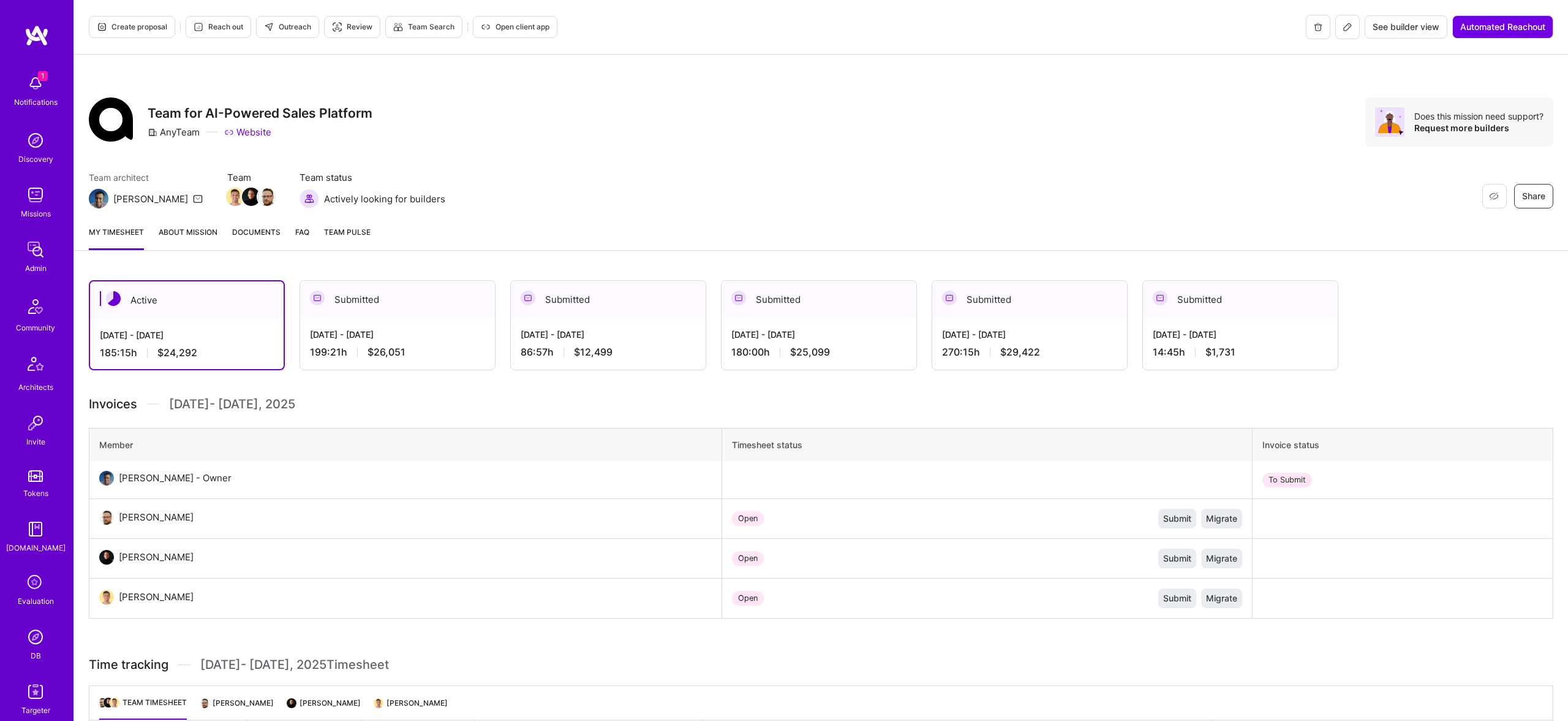
click at [166, 233] on link "About Mission" at bounding box center [187, 238] width 58 height 24
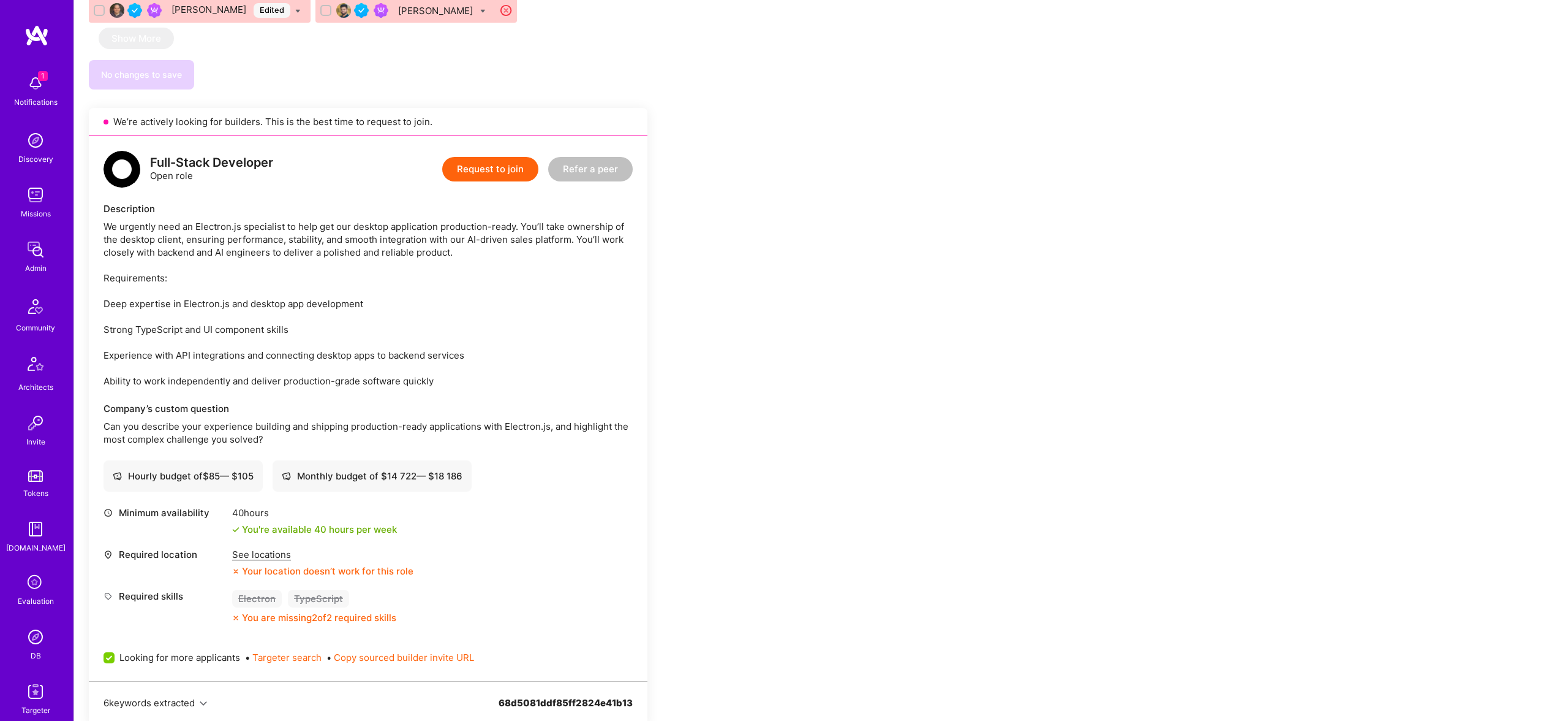
scroll to position [1803, 0]
click at [267, 545] on div "See locations" at bounding box center [323, 552] width 182 height 13
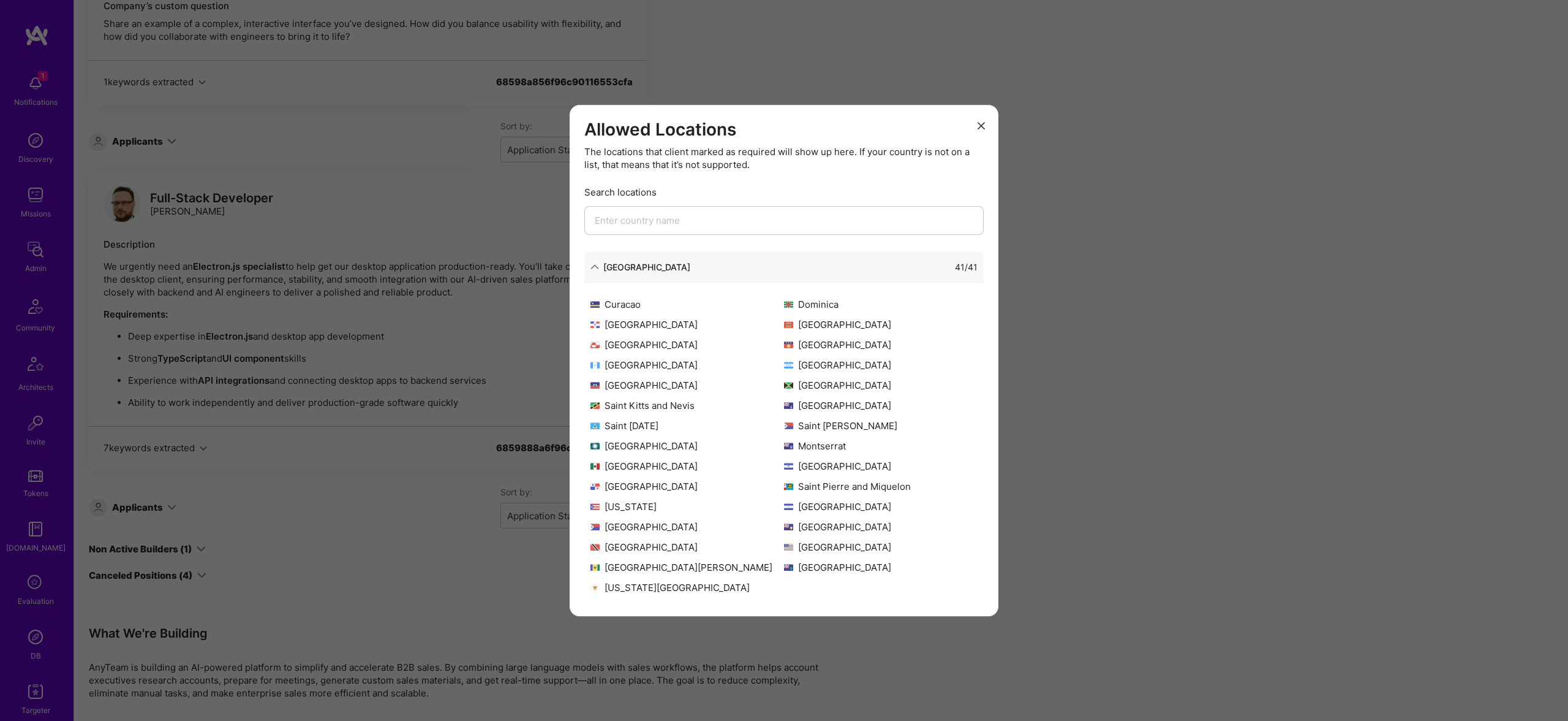
scroll to position [0, 0]
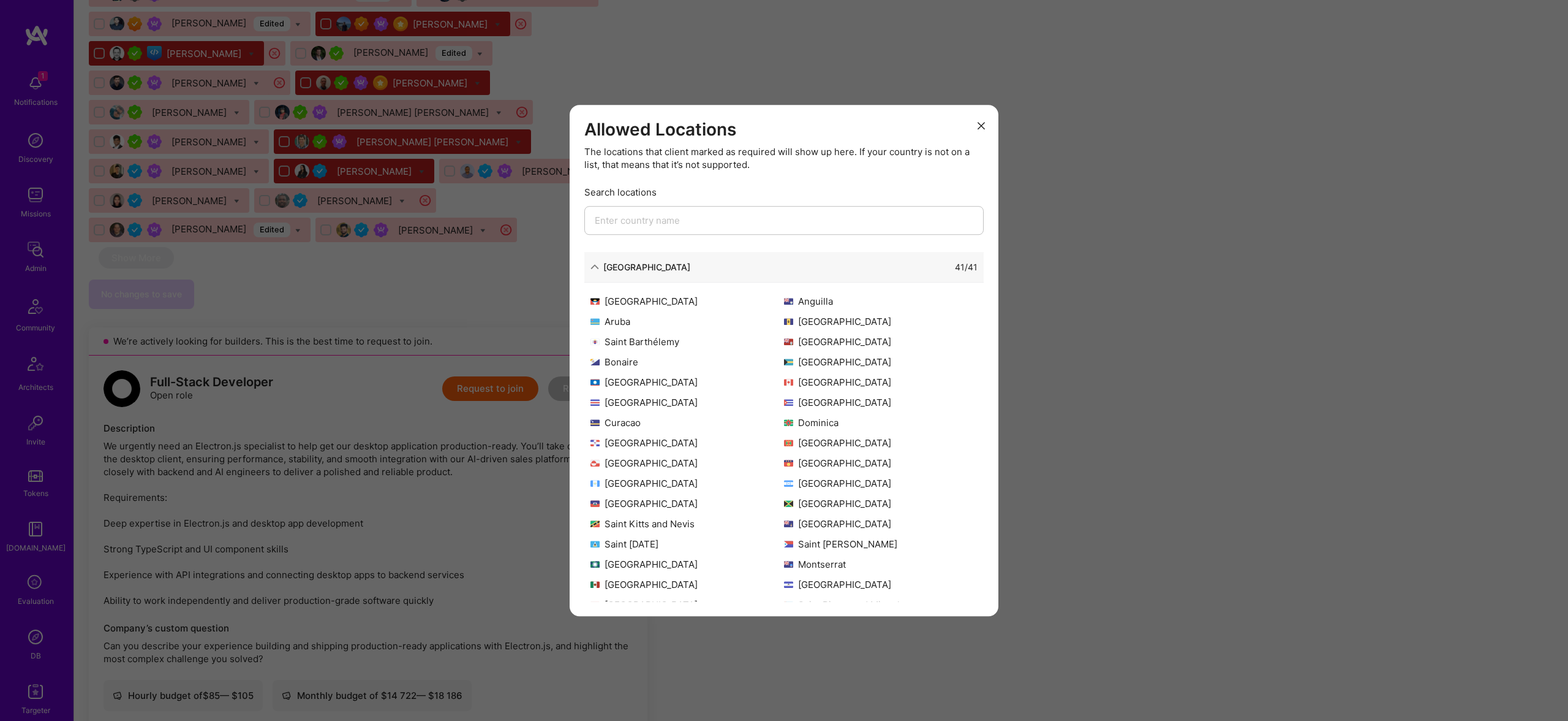
click at [254, 352] on div "Allowed Locations The locations that client marked as required will show up her…" at bounding box center [784, 360] width 1568 height 721
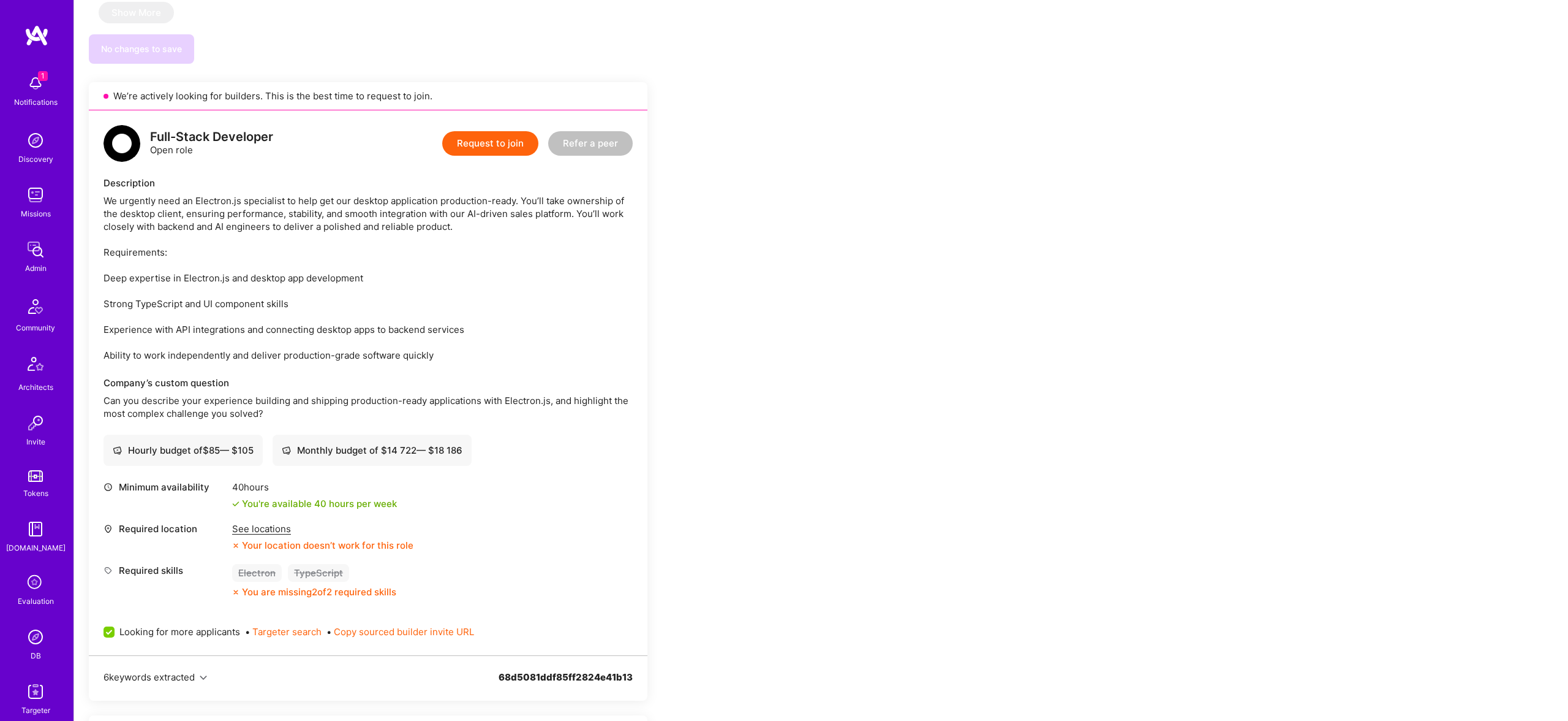
scroll to position [1830, 0]
click at [36, 85] on img at bounding box center [35, 83] width 24 height 24
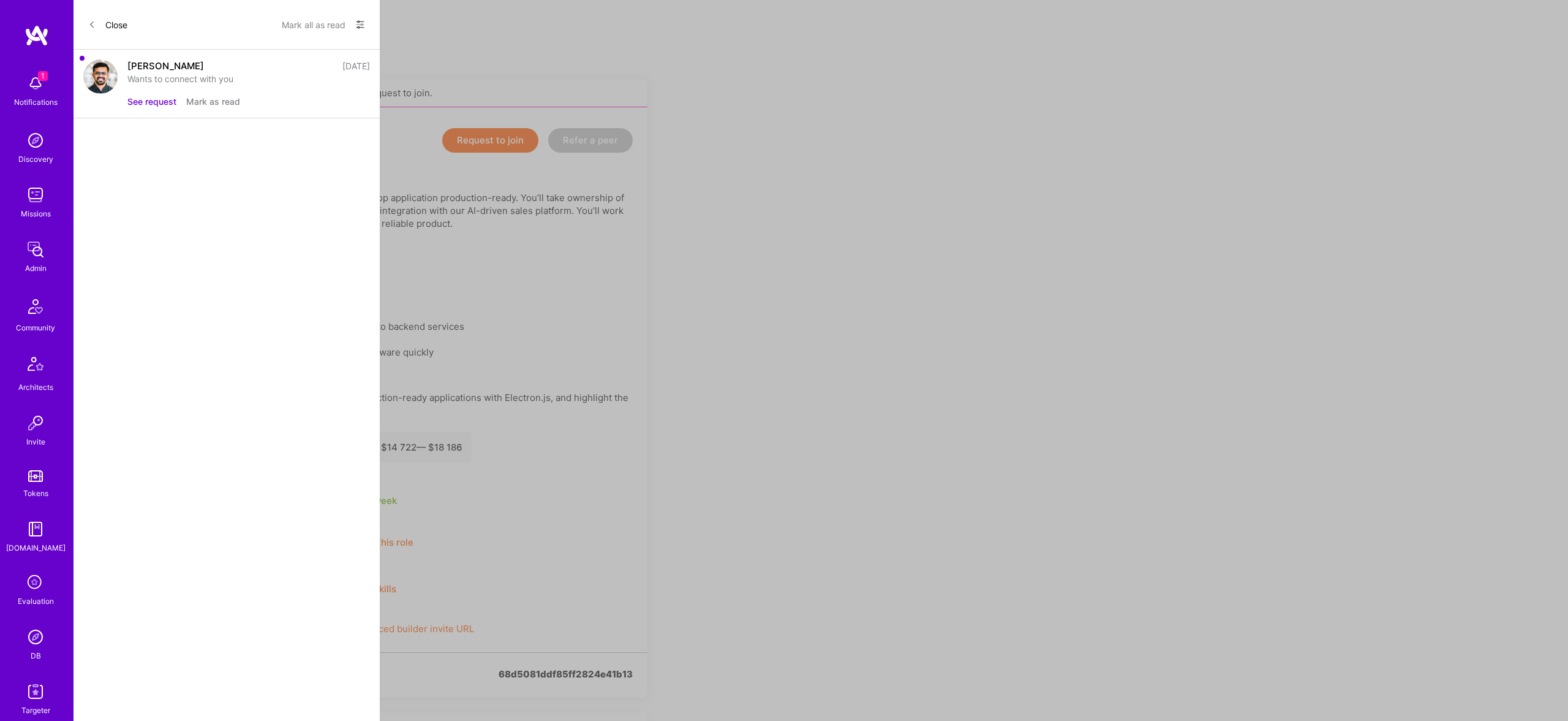
click at [91, 23] on icon at bounding box center [92, 24] width 7 height 7
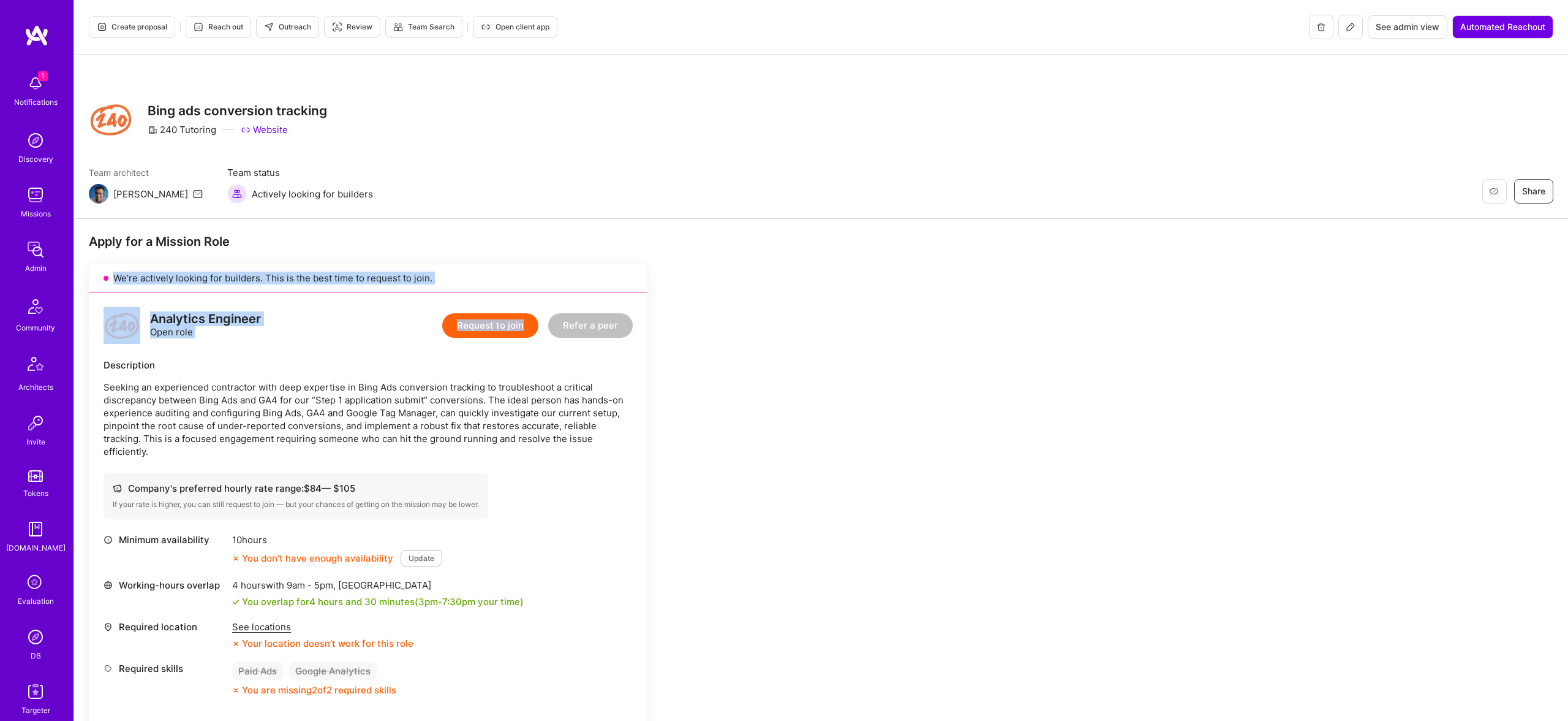
drag, startPoint x: 408, startPoint y: 238, endPoint x: 732, endPoint y: 299, distance: 329.7
click at [732, 299] on div "Apply for a Mission Role We’re actively looking for builders. This is the best …" at bounding box center [456, 722] width 735 height 978
